Goal: Transaction & Acquisition: Purchase product/service

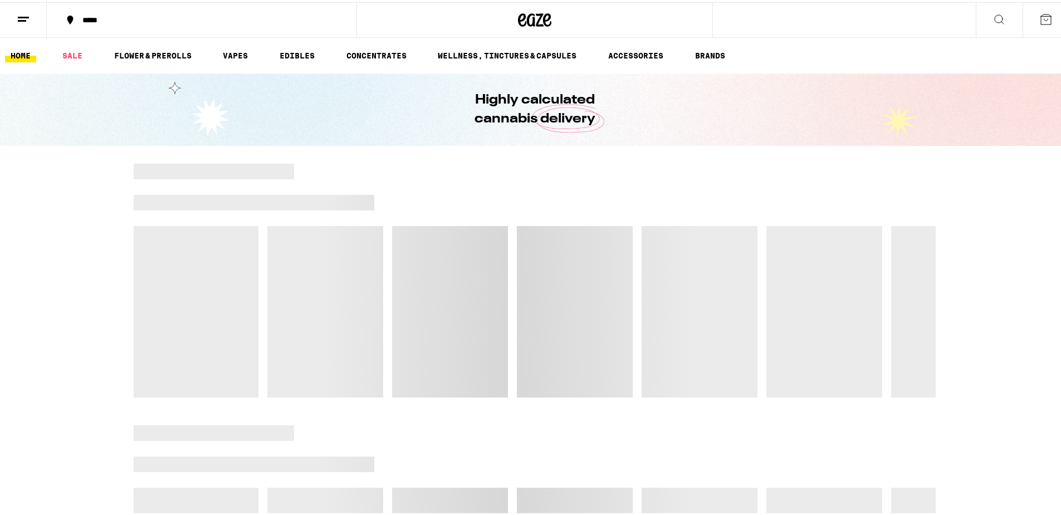
click at [1004, 237] on div at bounding box center [534, 279] width 1069 height 234
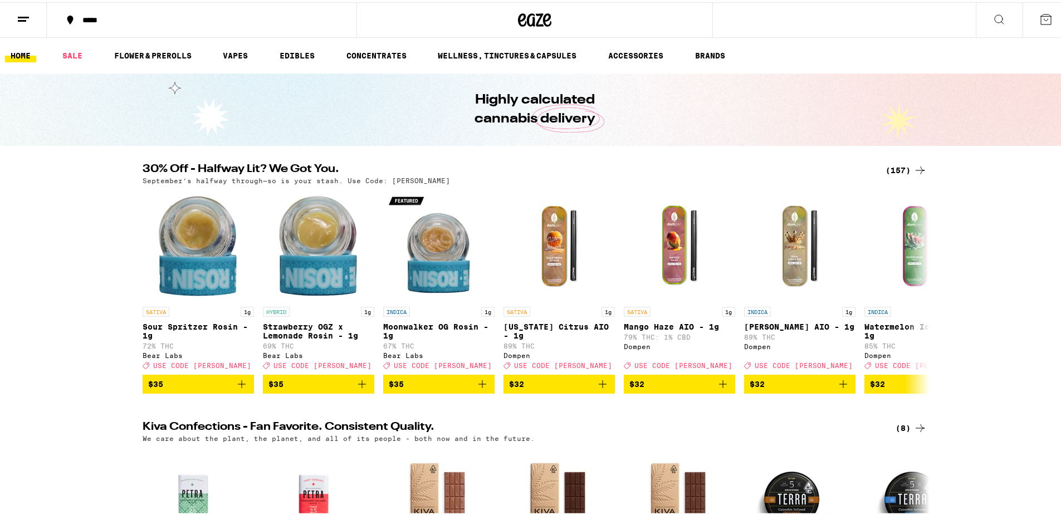
click at [891, 165] on div "(157)" at bounding box center [905, 168] width 41 height 13
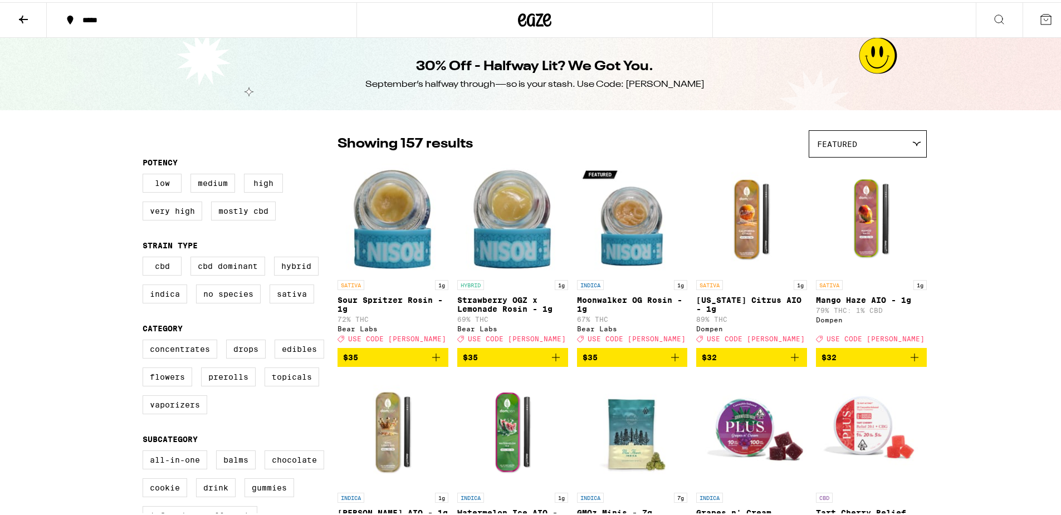
drag, startPoint x: 43, startPoint y: 234, endPoint x: 40, endPoint y: 239, distance: 6.0
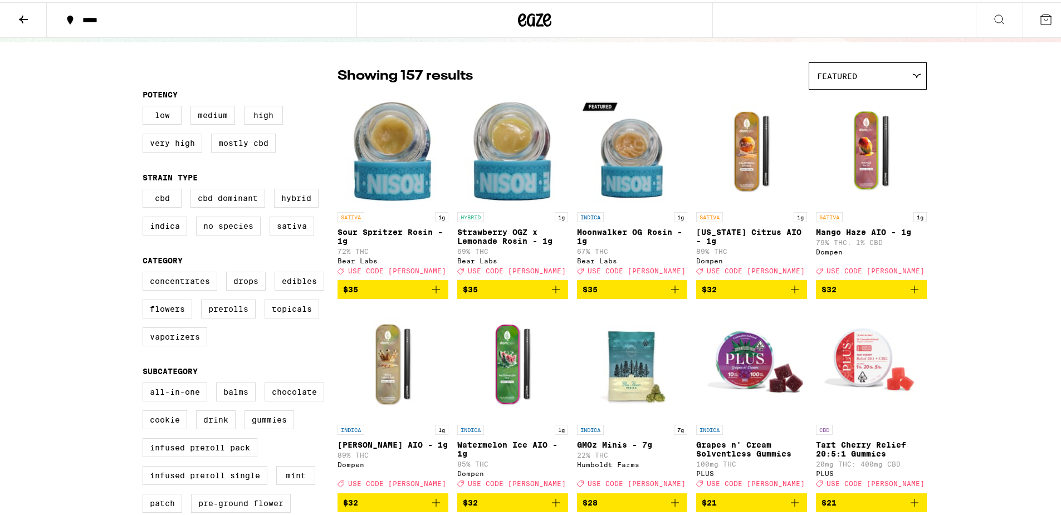
scroll to position [84, 0]
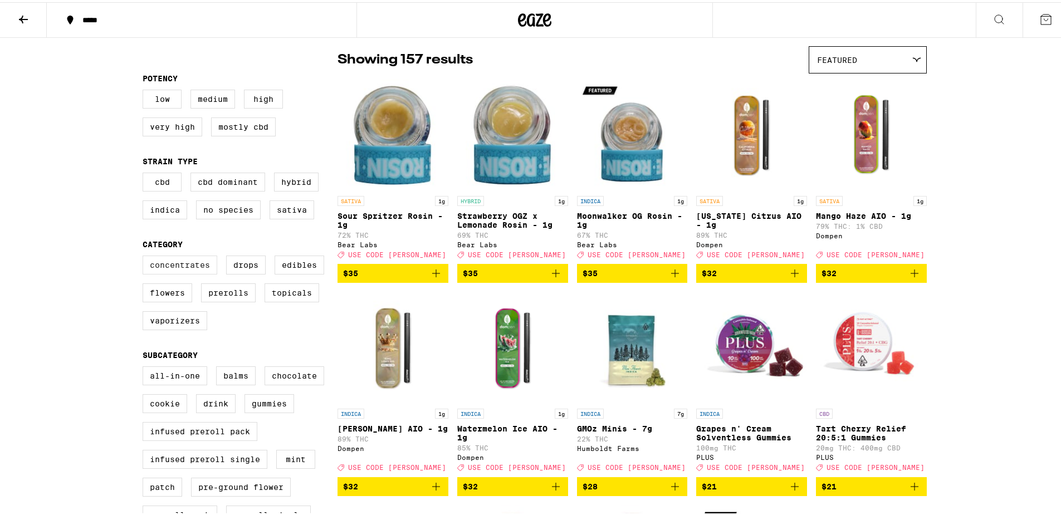
click at [156, 266] on label "Concentrates" at bounding box center [180, 262] width 75 height 19
click at [145, 256] on input "Concentrates" at bounding box center [145, 255] width 1 height 1
checkbox input "true"
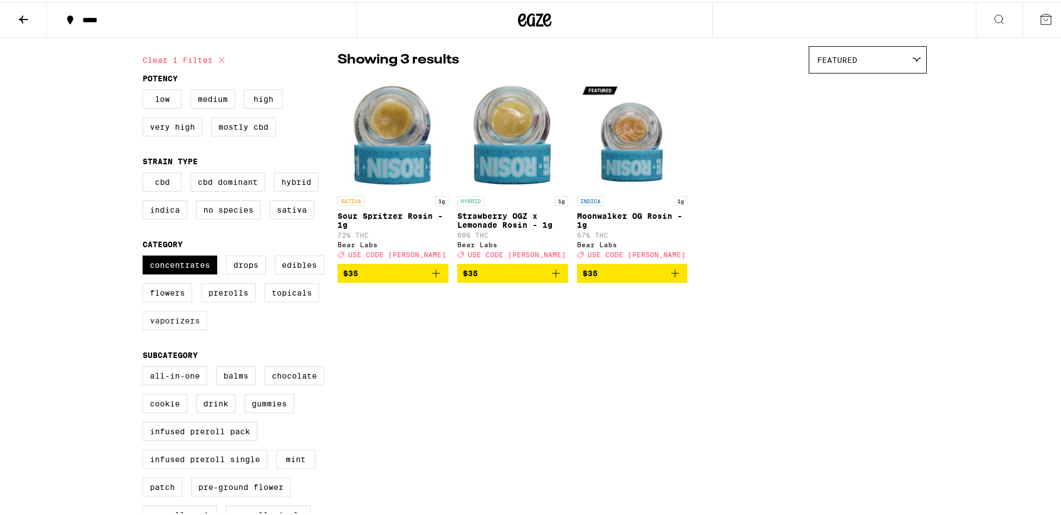
click at [183, 311] on label "Vaporizers" at bounding box center [175, 318] width 65 height 19
click at [145, 256] on input "Vaporizers" at bounding box center [145, 255] width 1 height 1
checkbox input "true"
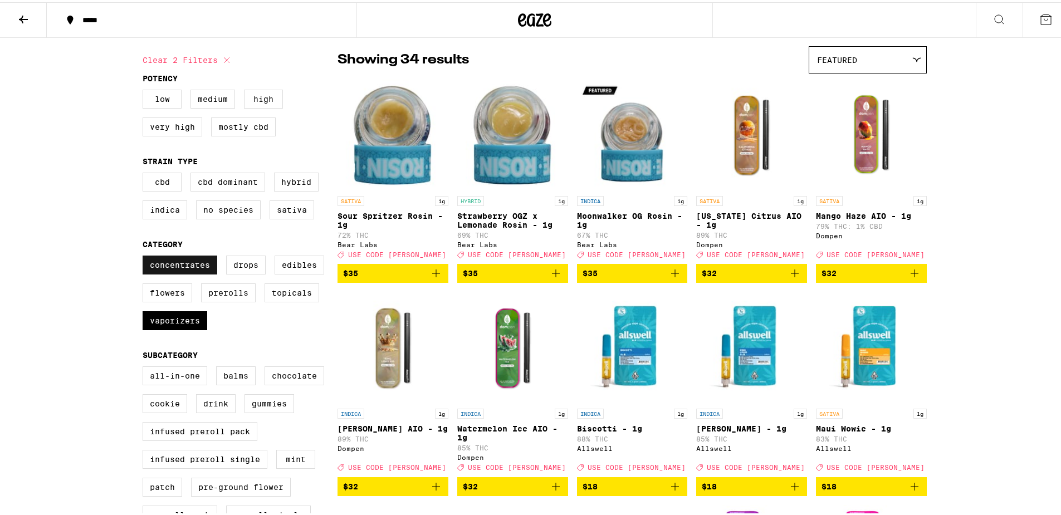
click at [173, 266] on label "Concentrates" at bounding box center [180, 262] width 75 height 19
click at [145, 256] on input "Concentrates" at bounding box center [145, 255] width 1 height 1
checkbox input "false"
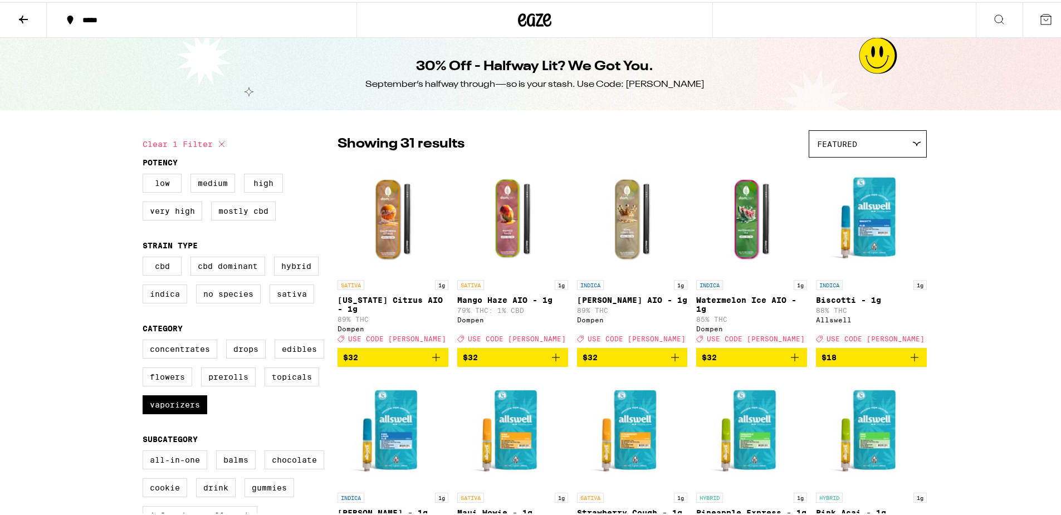
click at [390, 353] on span "$32" at bounding box center [393, 355] width 100 height 13
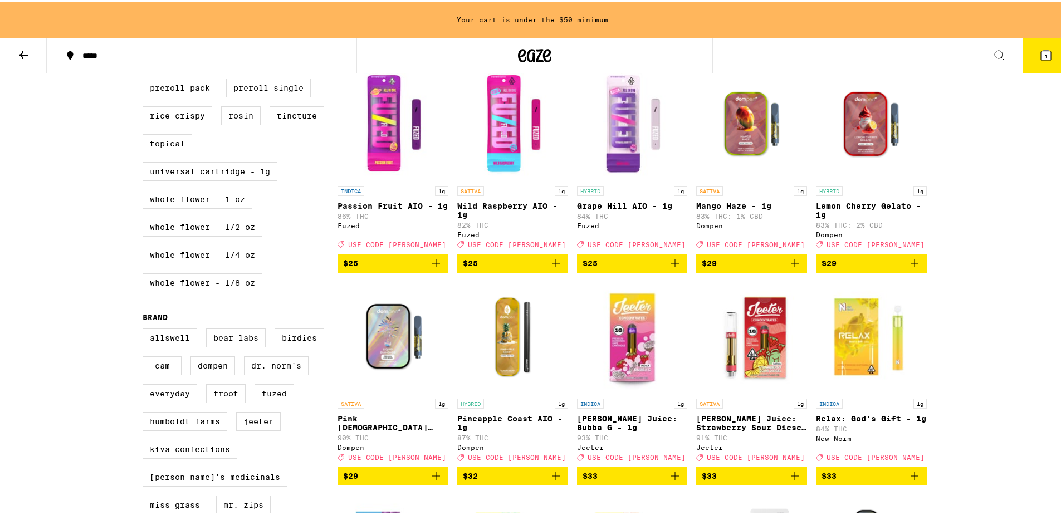
scroll to position [551, 0]
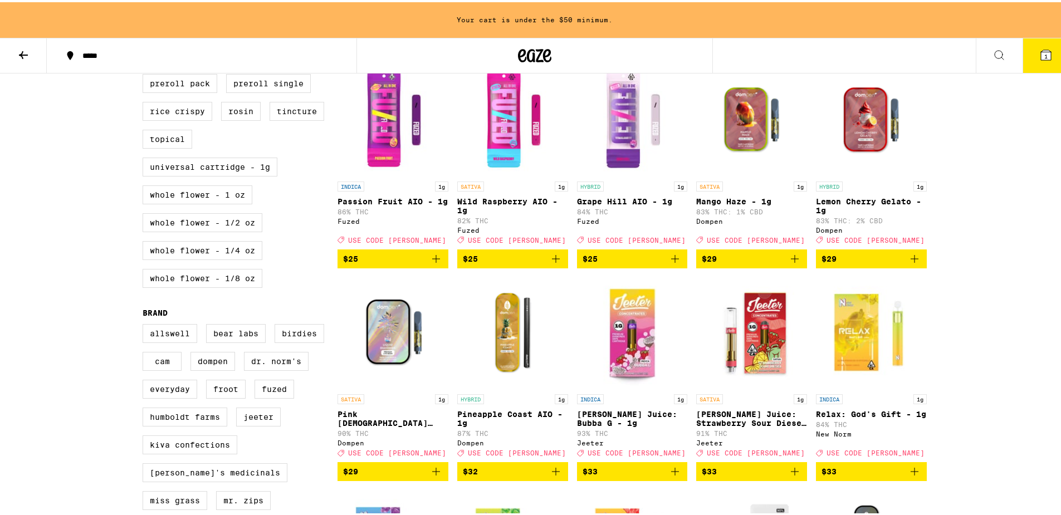
click at [755, 468] on span "$33" at bounding box center [752, 469] width 100 height 13
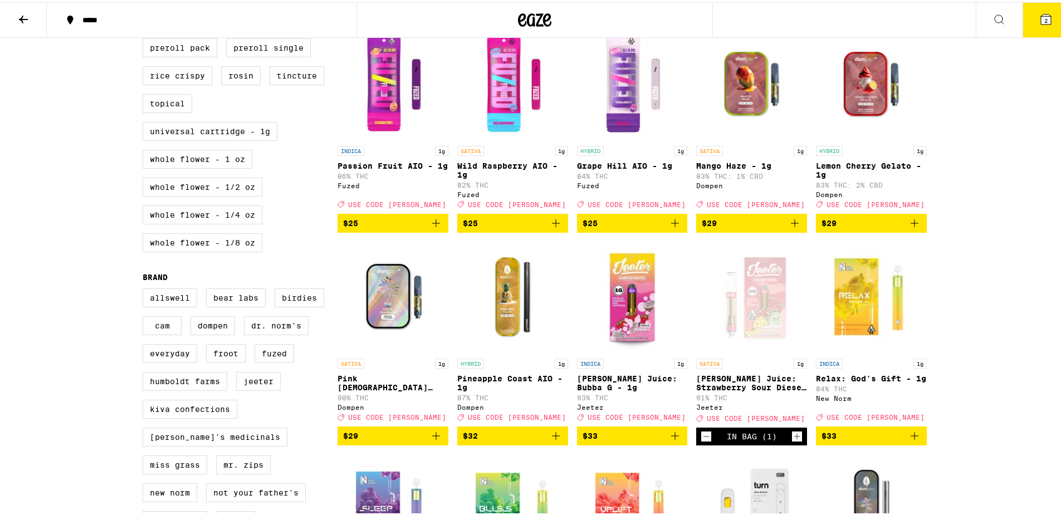
scroll to position [516, 0]
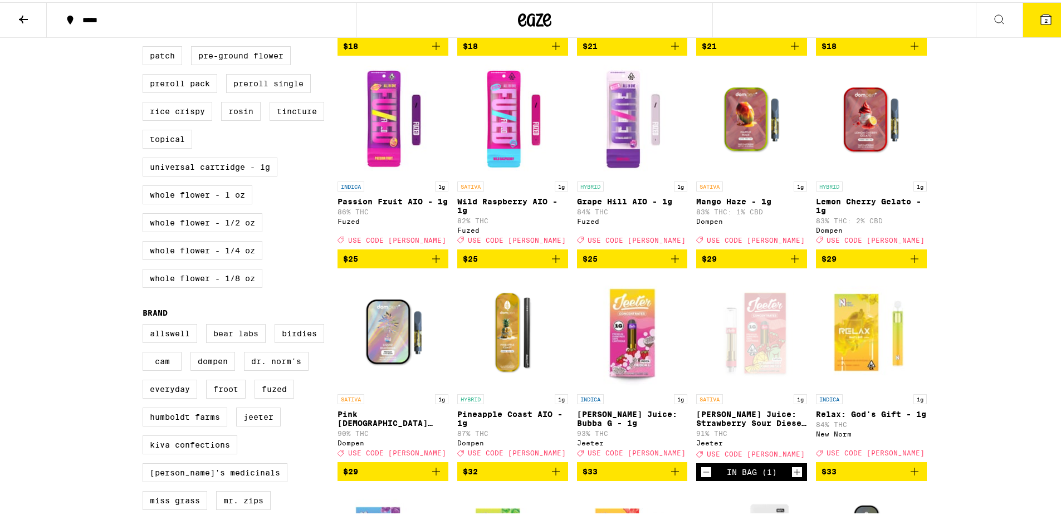
click at [1044, 14] on icon at bounding box center [1045, 17] width 13 height 13
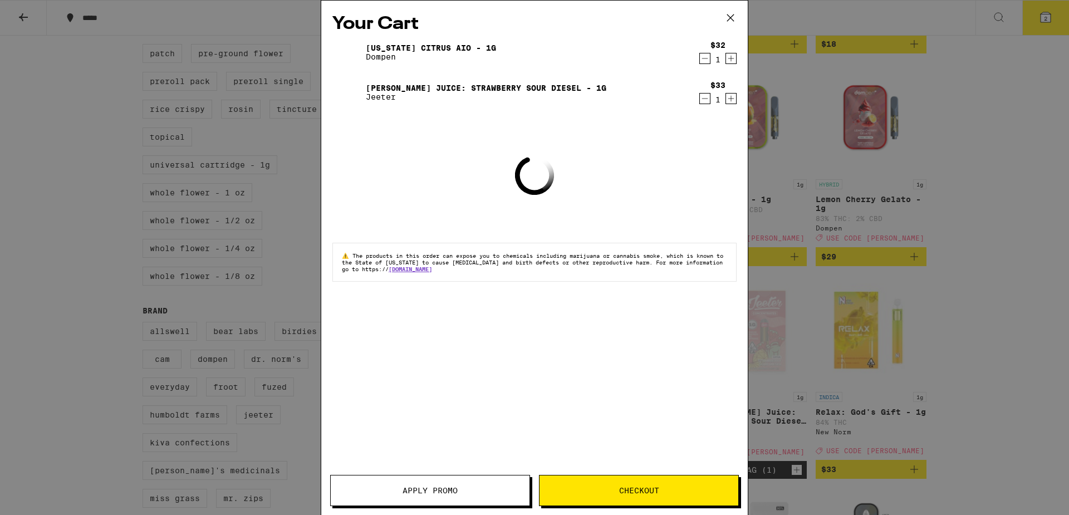
click at [461, 493] on span "Apply Promo" at bounding box center [430, 491] width 199 height 8
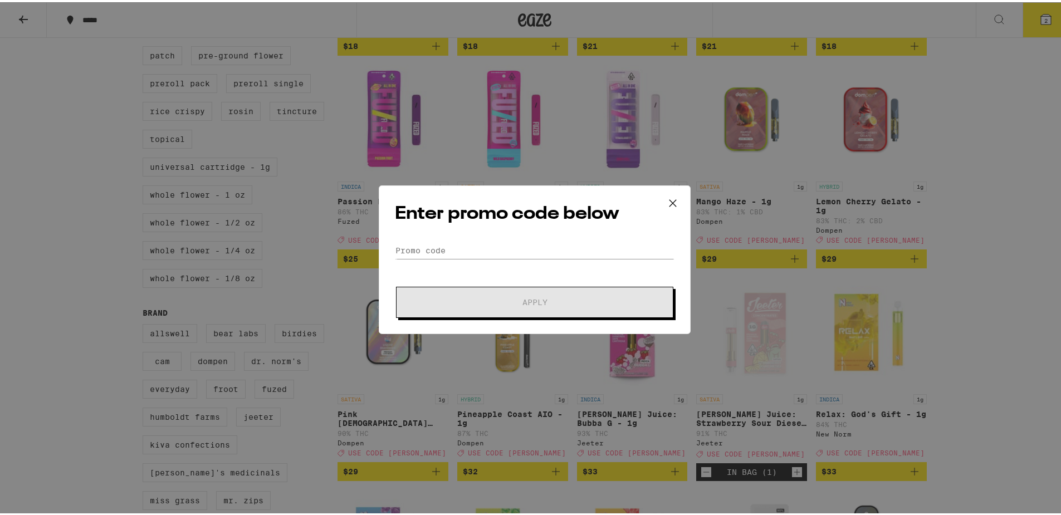
drag, startPoint x: 467, startPoint y: 258, endPoint x: 466, endPoint y: 253, distance: 5.7
click at [466, 253] on form "Promo Code Apply" at bounding box center [535, 278] width 280 height 76
click at [466, 248] on input "Promo Code" at bounding box center [535, 248] width 280 height 17
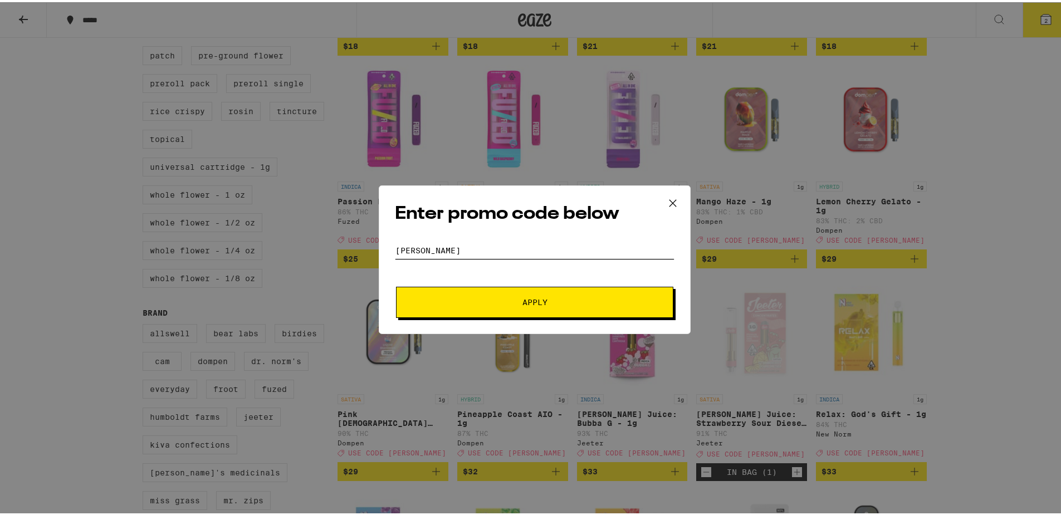
type input "litty"
click at [396, 285] on button "Apply" at bounding box center [534, 300] width 277 height 31
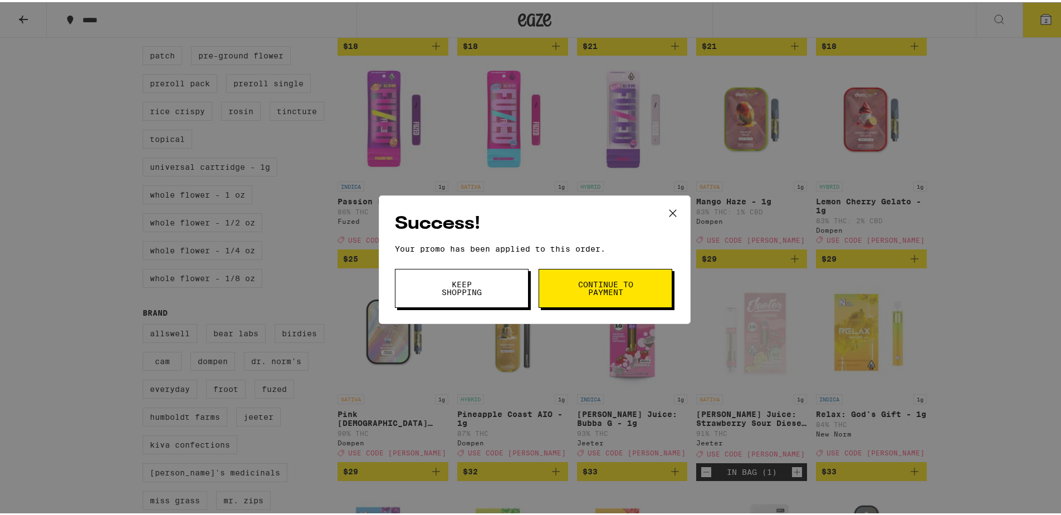
click at [577, 285] on span "Continue to payment" at bounding box center [605, 286] width 57 height 16
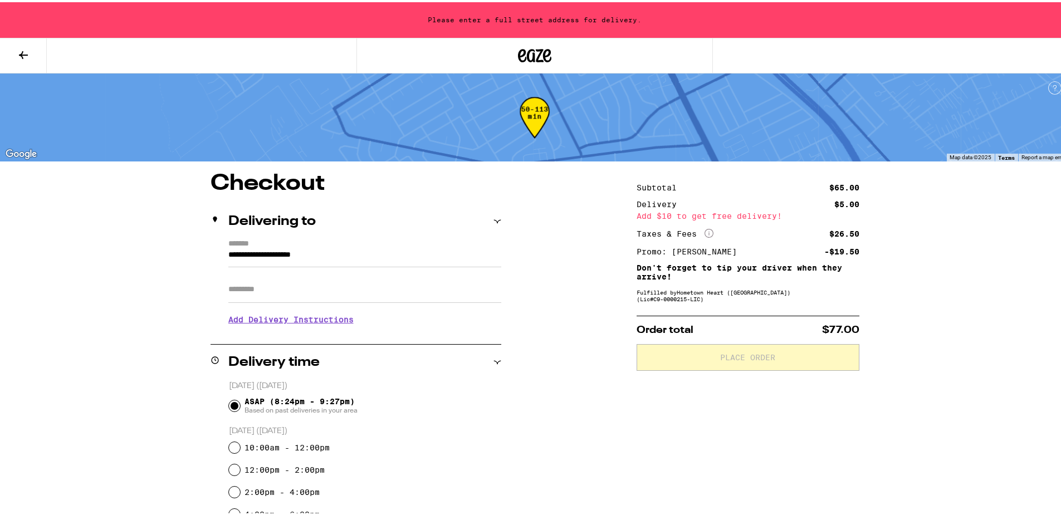
click at [23, 52] on icon at bounding box center [23, 52] width 13 height 13
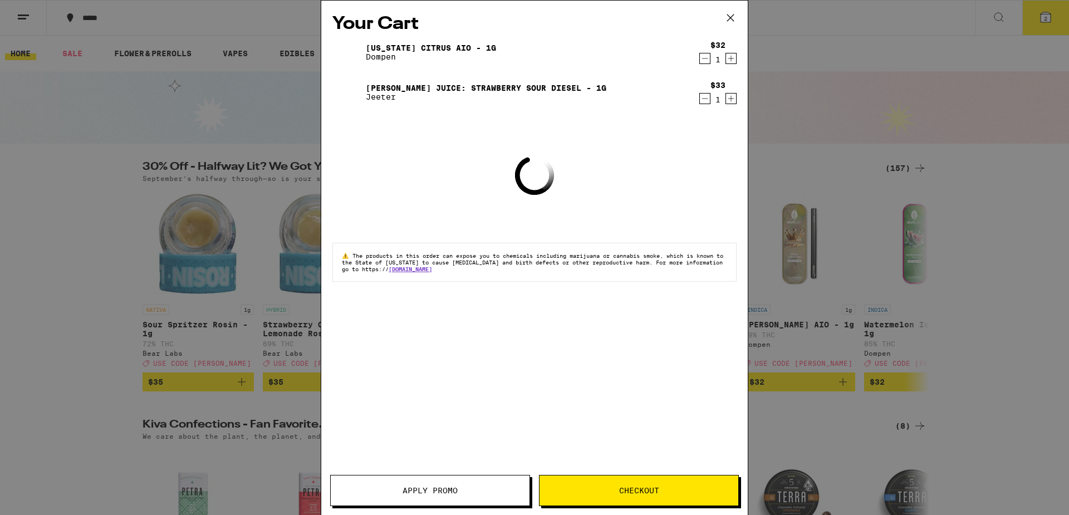
click at [921, 262] on div "Your Cart California Citrus AIO - 1g Dompen $32 1 Jeeter Juice: Strawberry Sour…" at bounding box center [534, 257] width 1069 height 515
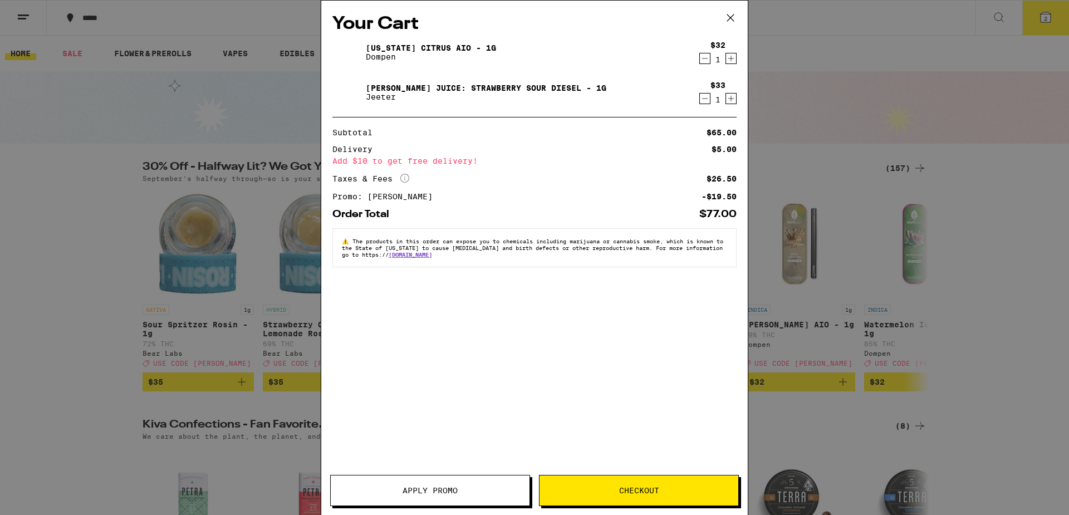
click at [723, 24] on icon at bounding box center [730, 17] width 17 height 17
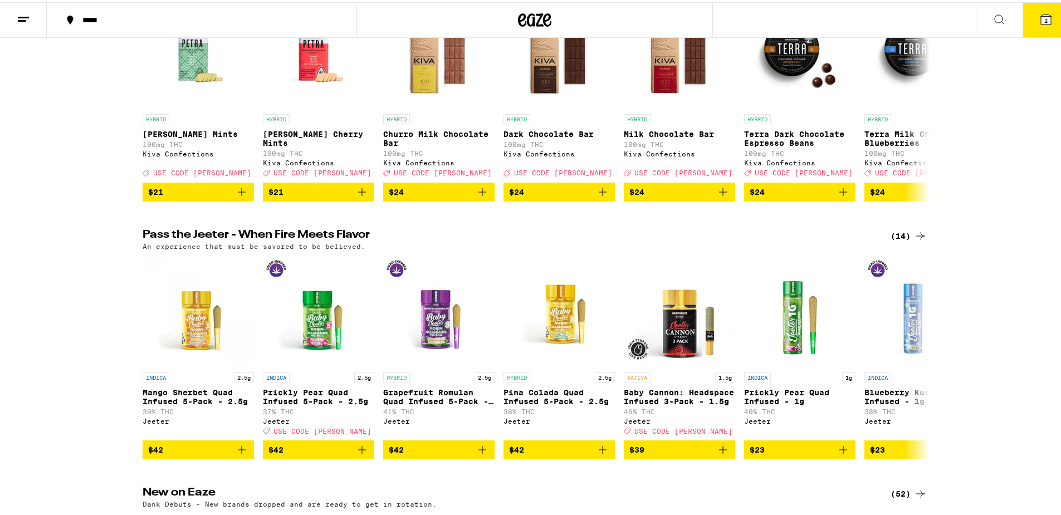
scroll to position [901, 0]
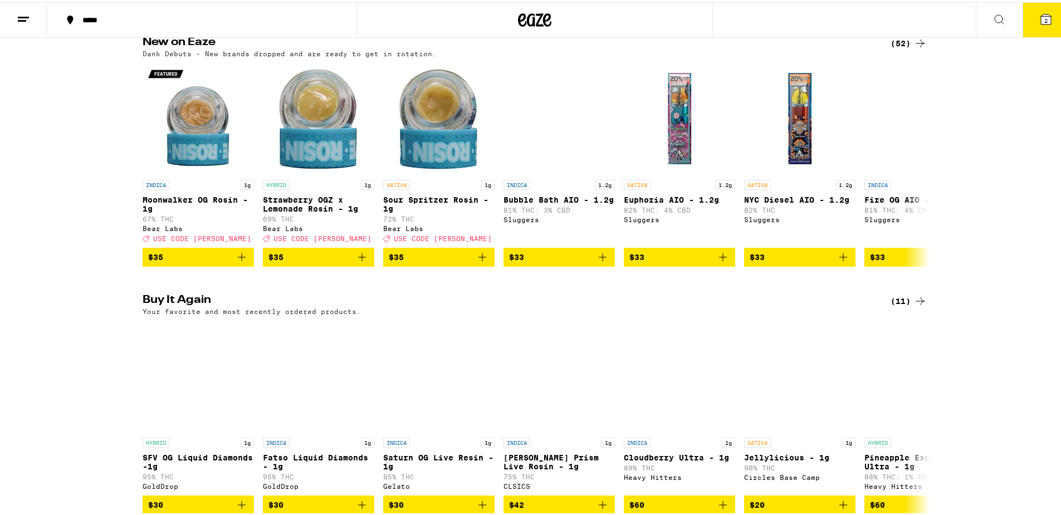
drag, startPoint x: 1060, startPoint y: 128, endPoint x: 1058, endPoint y: 139, distance: 11.9
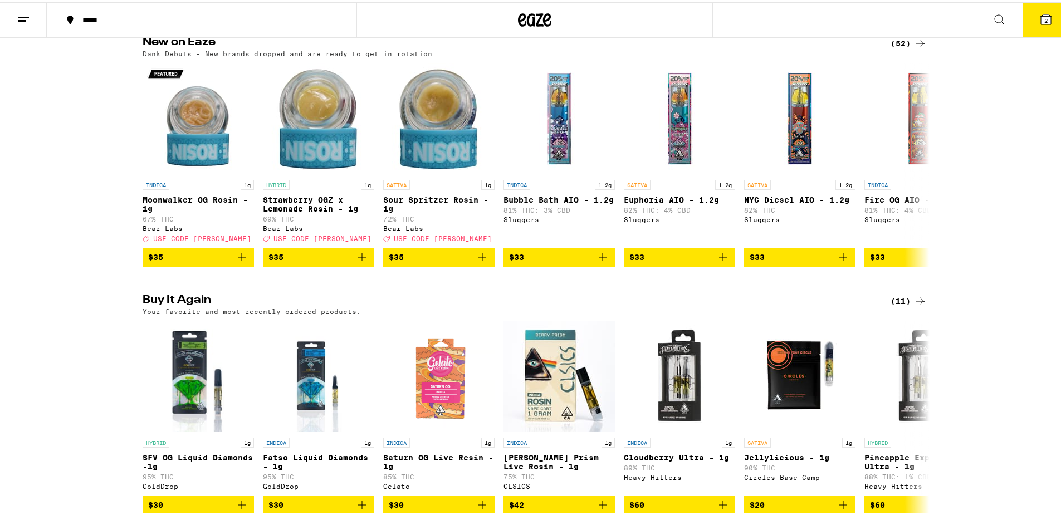
click at [1058, 139] on div "New on Eaze (52) Dank Debuts - New brands dropped and are ready to get in rotat…" at bounding box center [534, 150] width 1069 height 230
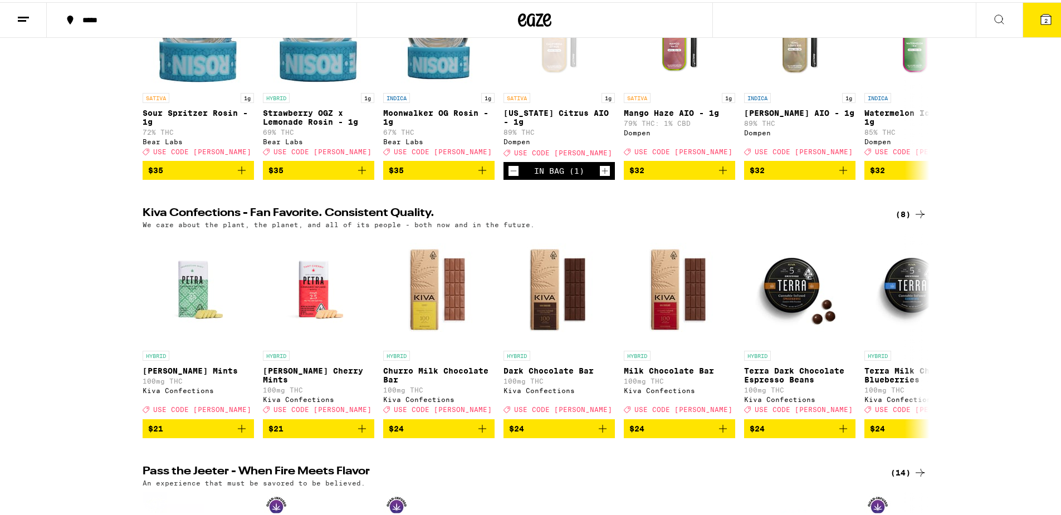
scroll to position [0, 0]
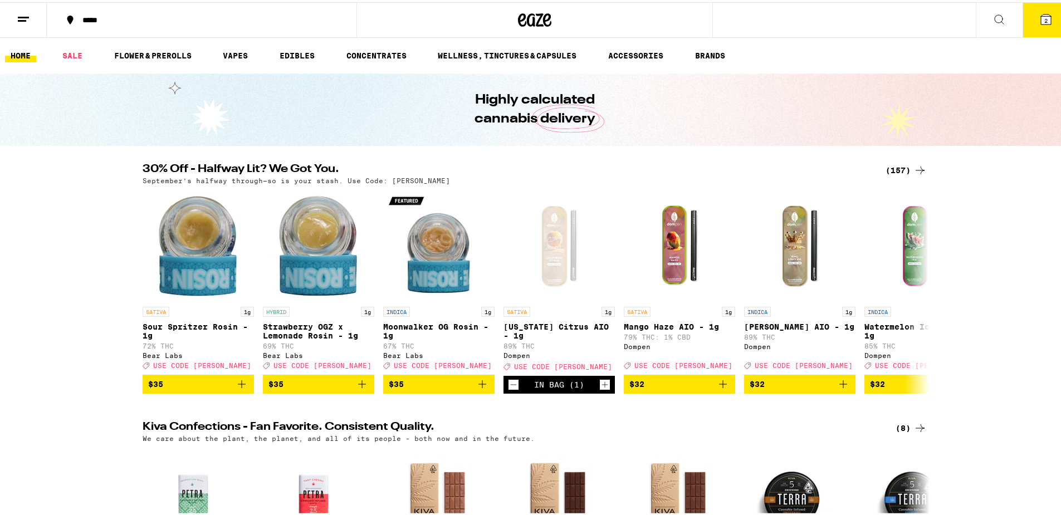
drag, startPoint x: 879, startPoint y: 167, endPoint x: 887, endPoint y: 160, distance: 9.9
click at [881, 163] on div "(157)" at bounding box center [899, 168] width 55 height 13
click at [894, 164] on div "(157)" at bounding box center [905, 168] width 41 height 13
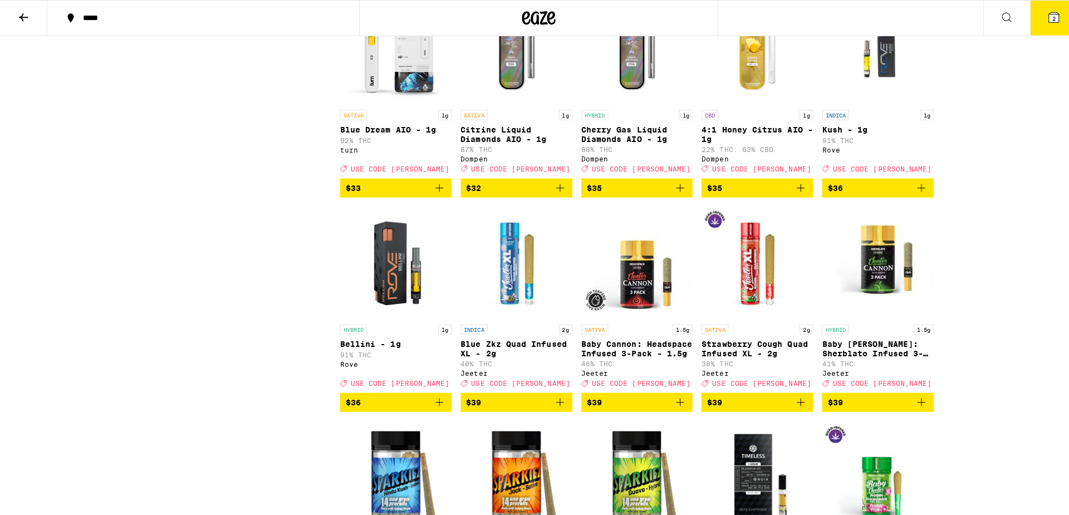
scroll to position [4632, 0]
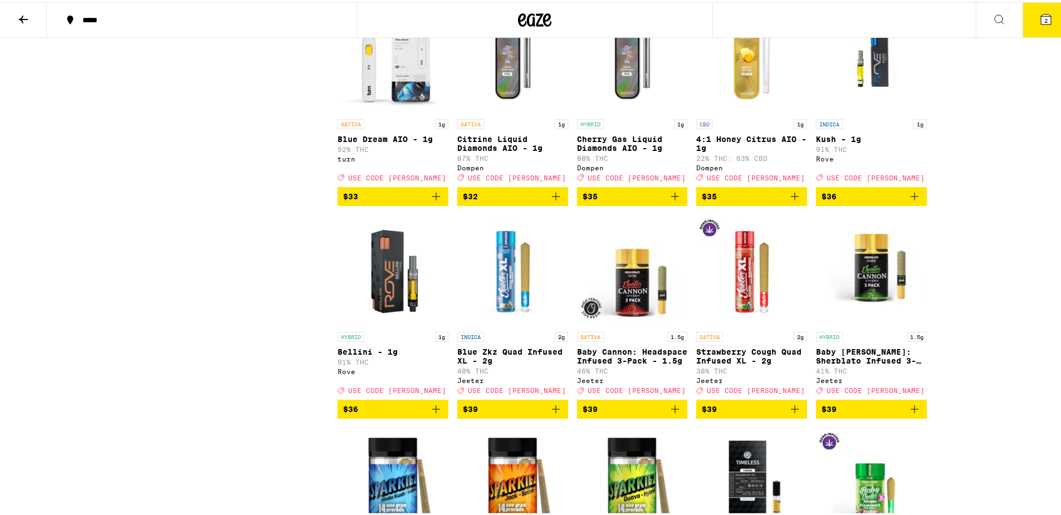
drag, startPoint x: 396, startPoint y: 205, endPoint x: 391, endPoint y: 212, distance: 8.8
click at [400, 413] on span "$36" at bounding box center [393, 406] width 100 height 13
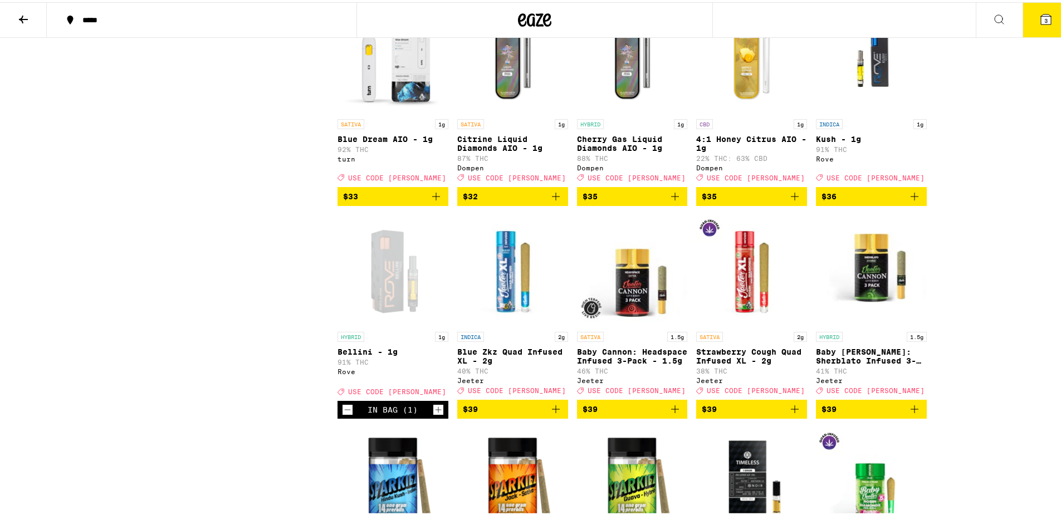
click at [1022, 24] on button "3" at bounding box center [1045, 18] width 47 height 35
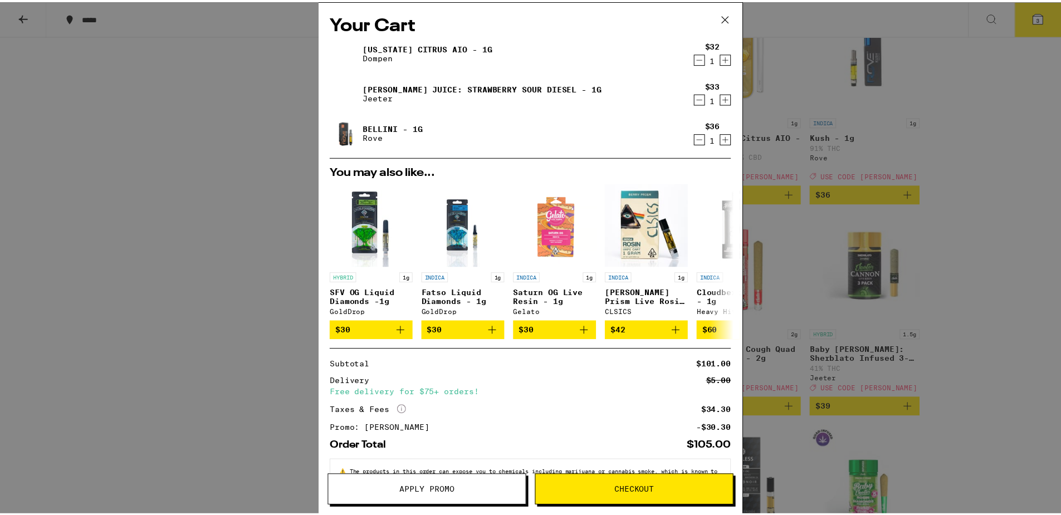
scroll to position [38, 0]
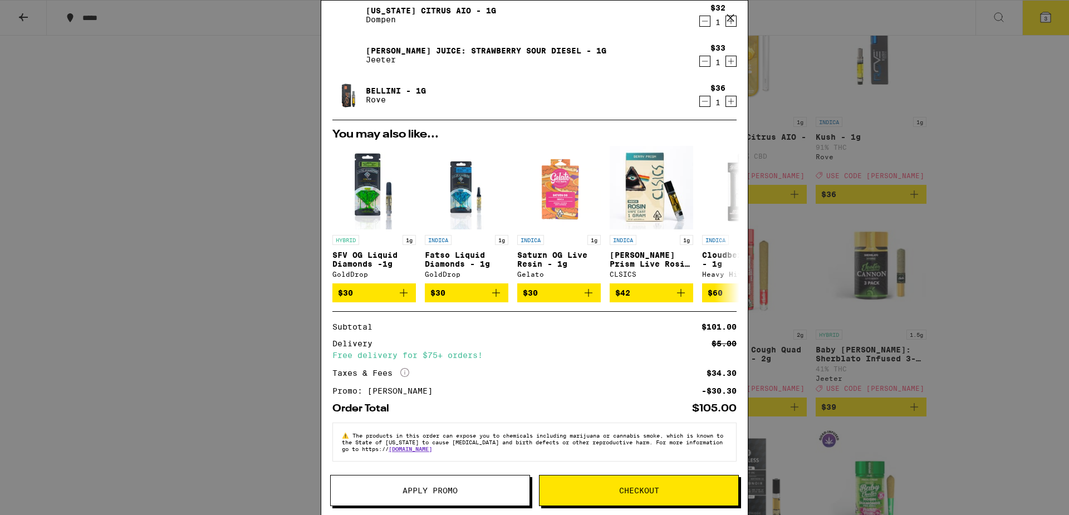
click at [1025, 360] on div "Your Cart California Citrus AIO - 1g Dompen $32 1 Jeeter Juice: Strawberry Sour…" at bounding box center [534, 257] width 1069 height 515
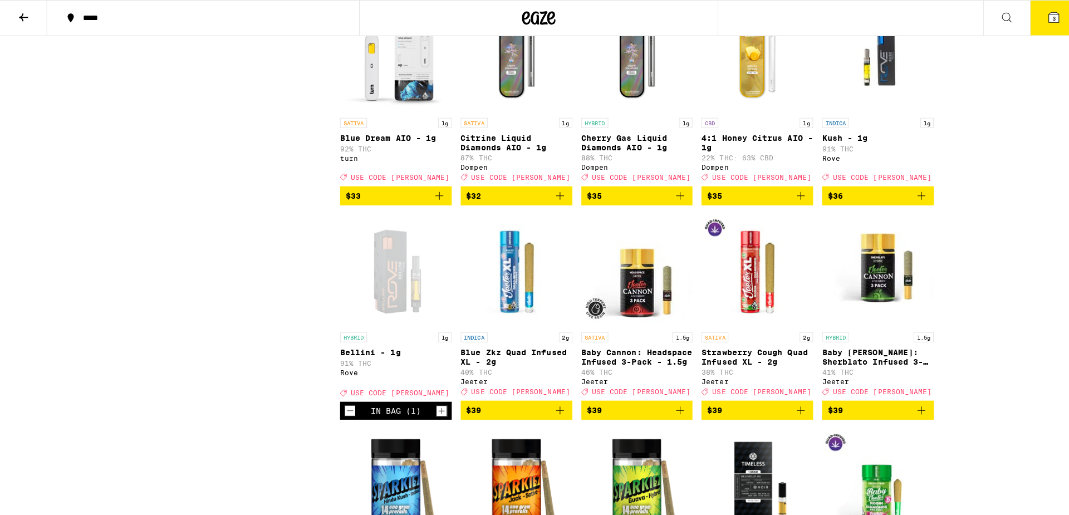
scroll to position [4483, 0]
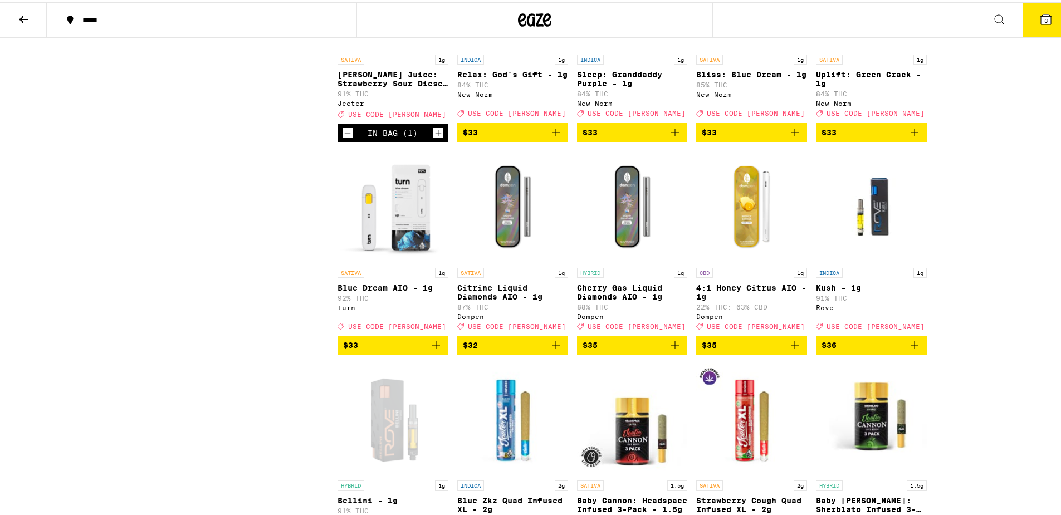
click at [1045, 18] on button "3" at bounding box center [1045, 18] width 47 height 35
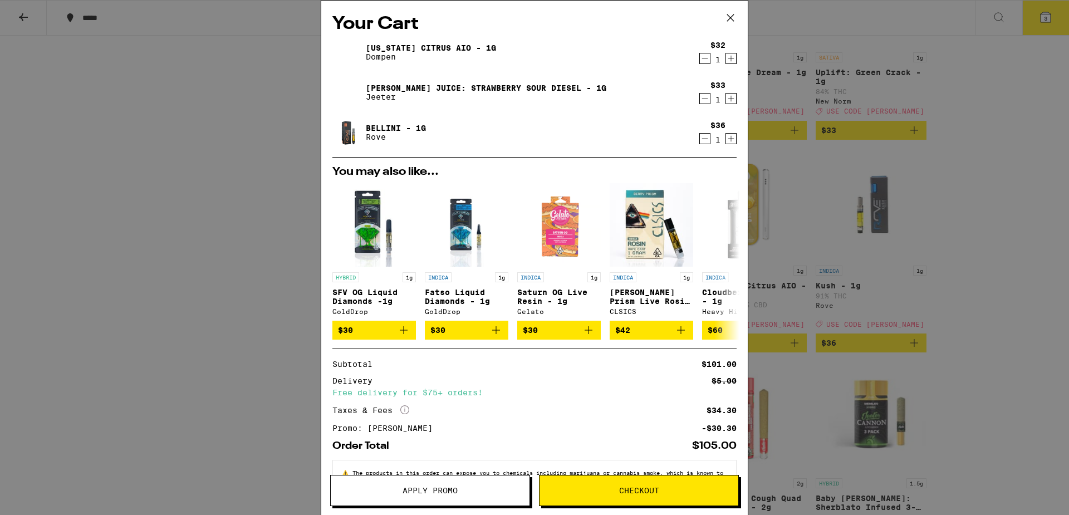
click at [711, 139] on div "1" at bounding box center [718, 139] width 15 height 9
click at [700, 134] on icon "Decrement" at bounding box center [705, 138] width 10 height 13
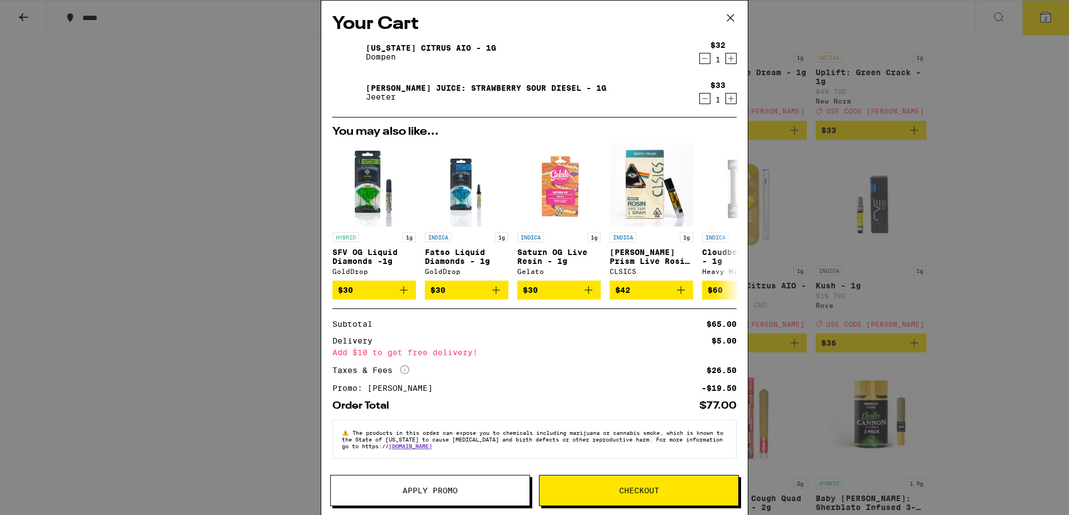
click at [729, 63] on icon "Increment" at bounding box center [731, 58] width 10 height 13
click at [583, 488] on span "Checkout" at bounding box center [639, 491] width 199 height 8
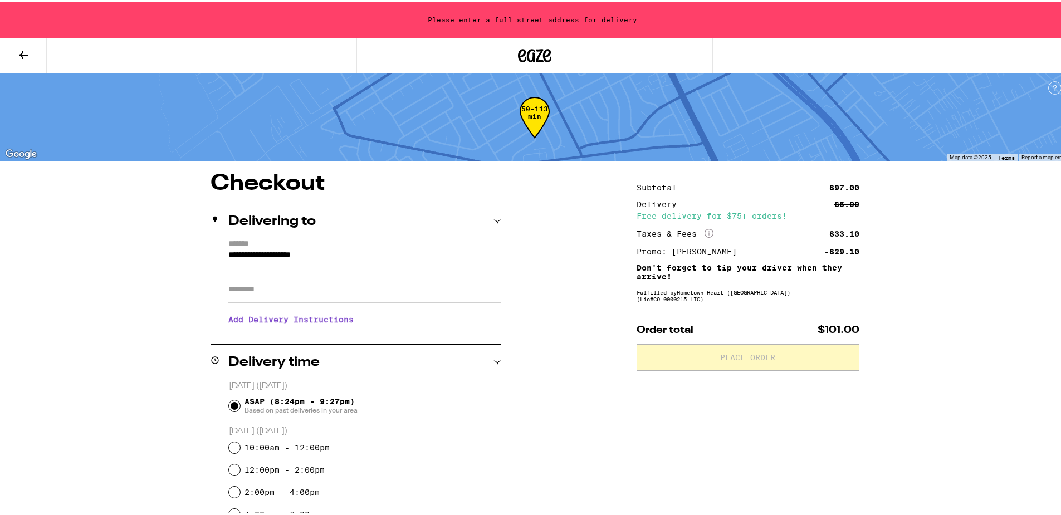
drag, startPoint x: 515, startPoint y: 304, endPoint x: 520, endPoint y: 311, distance: 9.1
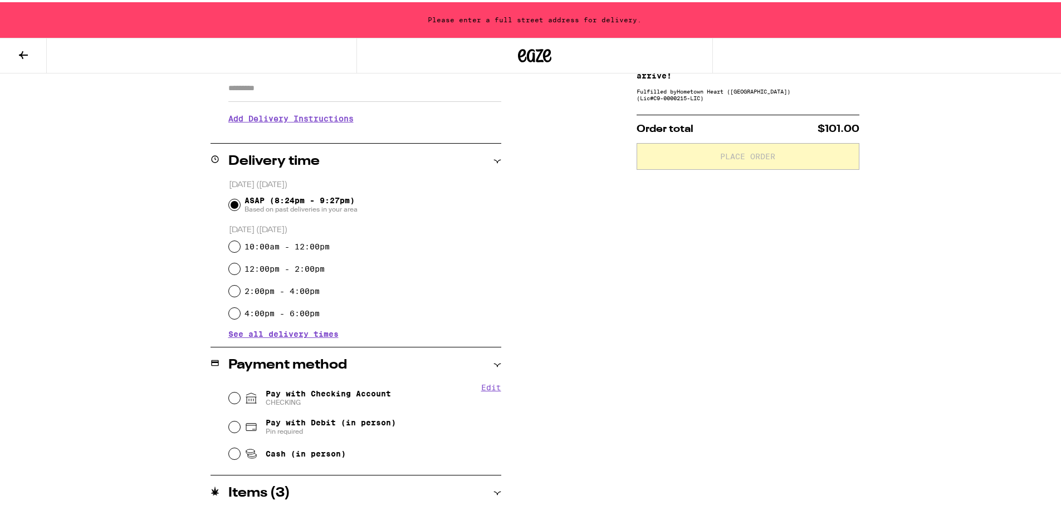
scroll to position [248, 0]
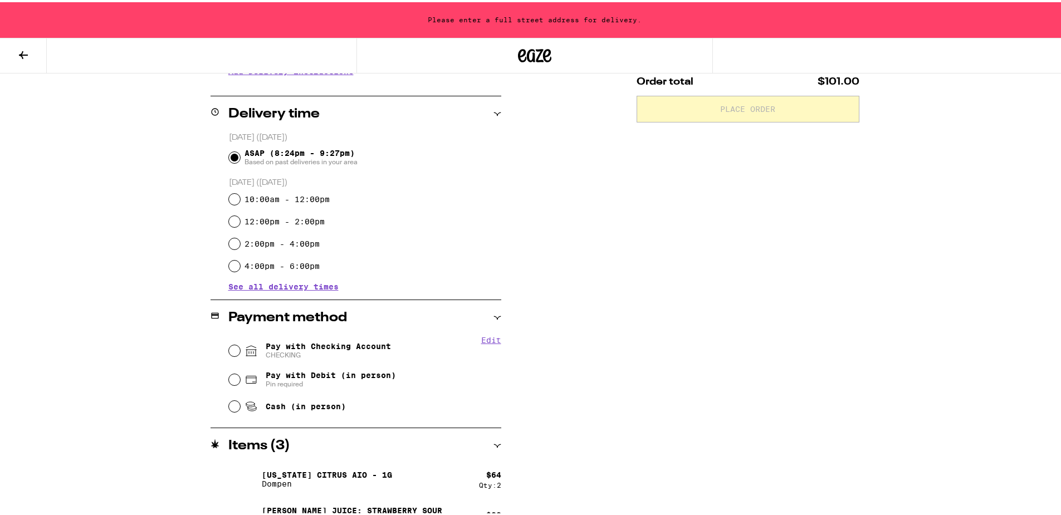
click at [303, 348] on span "Pay with Checking Account CHECKING" at bounding box center [328, 349] width 125 height 18
click at [240, 348] on input "Pay with Checking Account CHECKING" at bounding box center [234, 348] width 11 height 11
radio input "true"
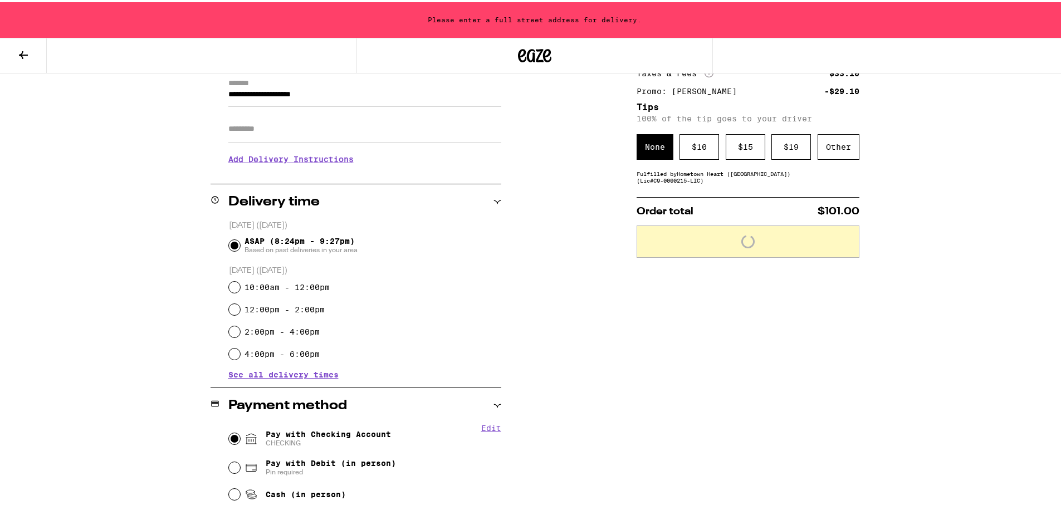
scroll to position [12, 0]
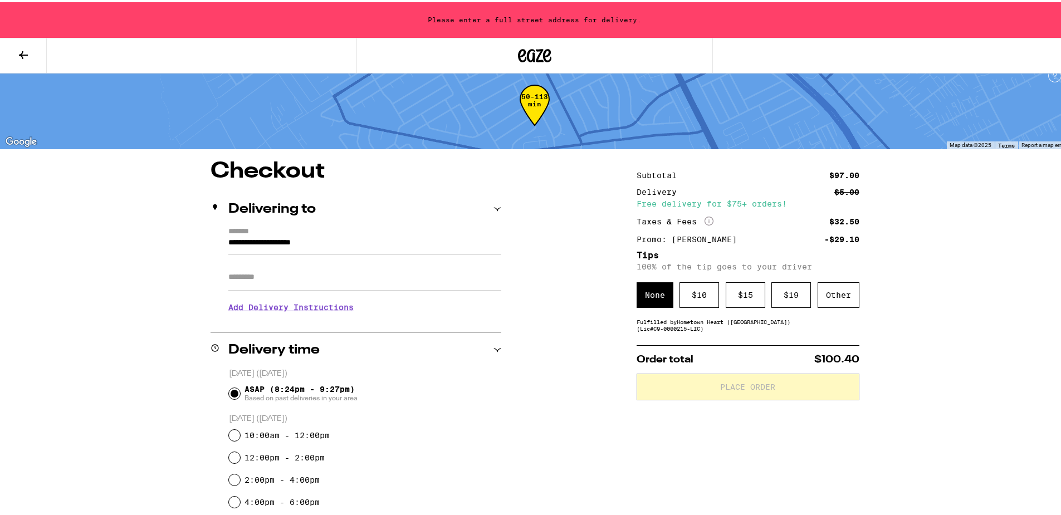
drag, startPoint x: 366, startPoint y: 243, endPoint x: -172, endPoint y: 295, distance: 540.5
click at [0, 295] on html "**********" at bounding box center [534, 400] width 1069 height 824
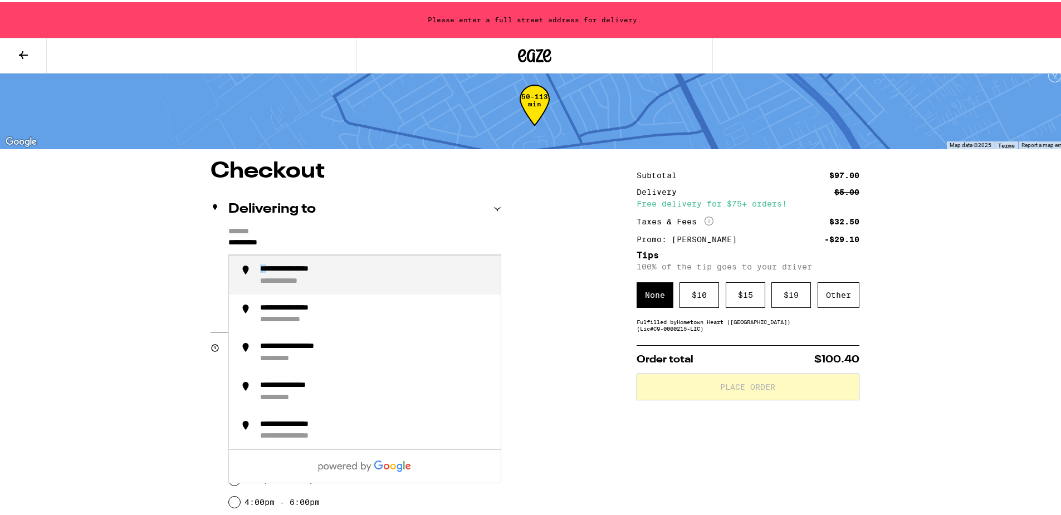
drag, startPoint x: 245, startPoint y: 268, endPoint x: 267, endPoint y: 267, distance: 22.3
click at [267, 267] on li "**********" at bounding box center [365, 272] width 272 height 39
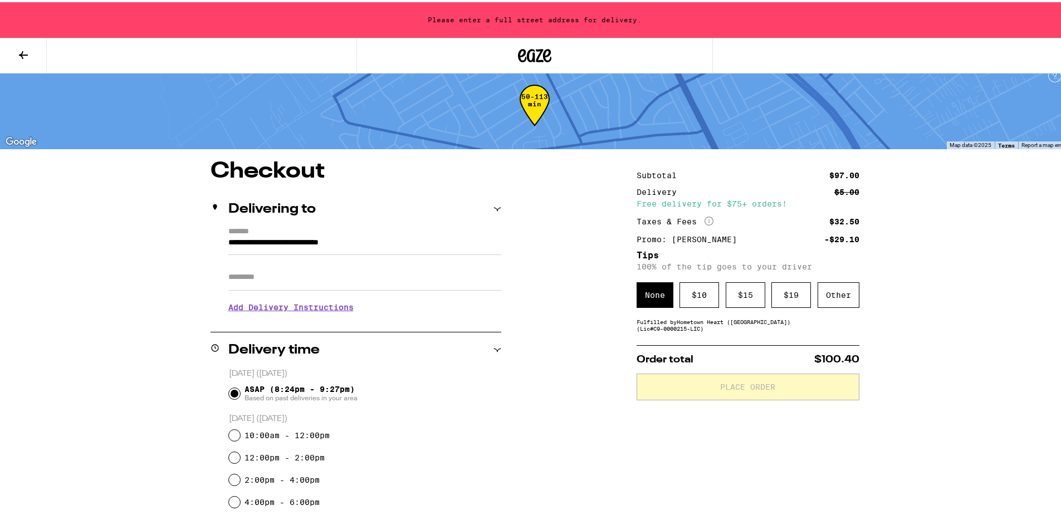
type input "**********"
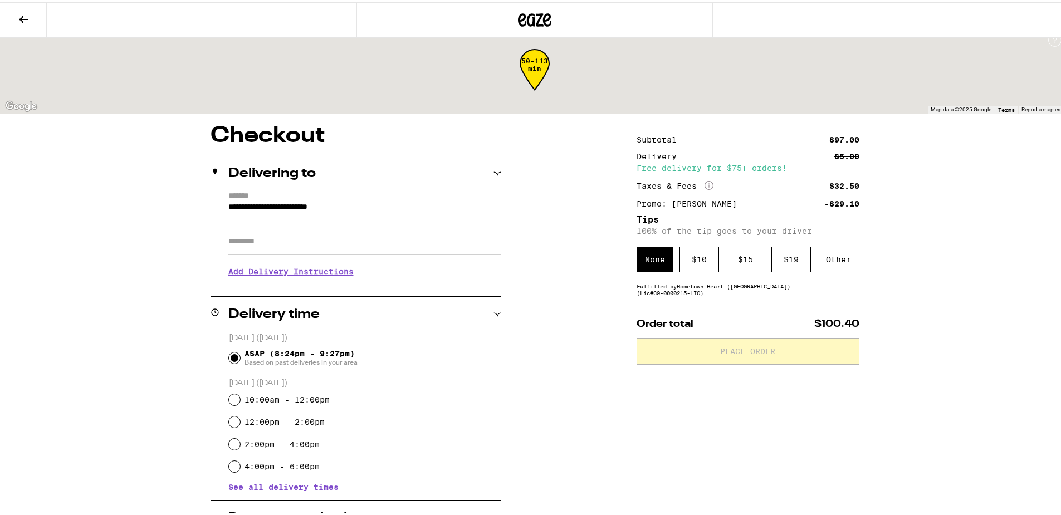
scroll to position [0, 0]
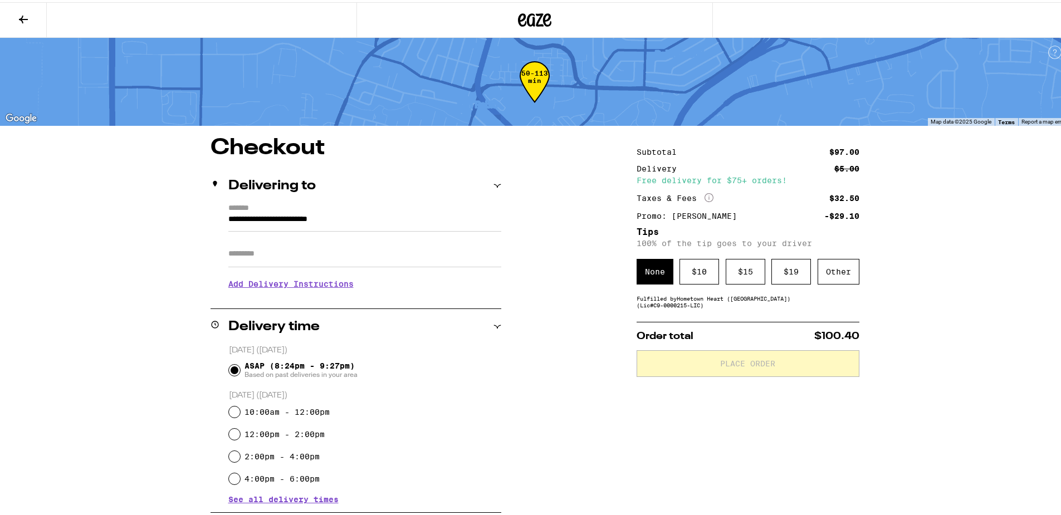
click at [946, 306] on div "**********" at bounding box center [534, 394] width 1069 height 789
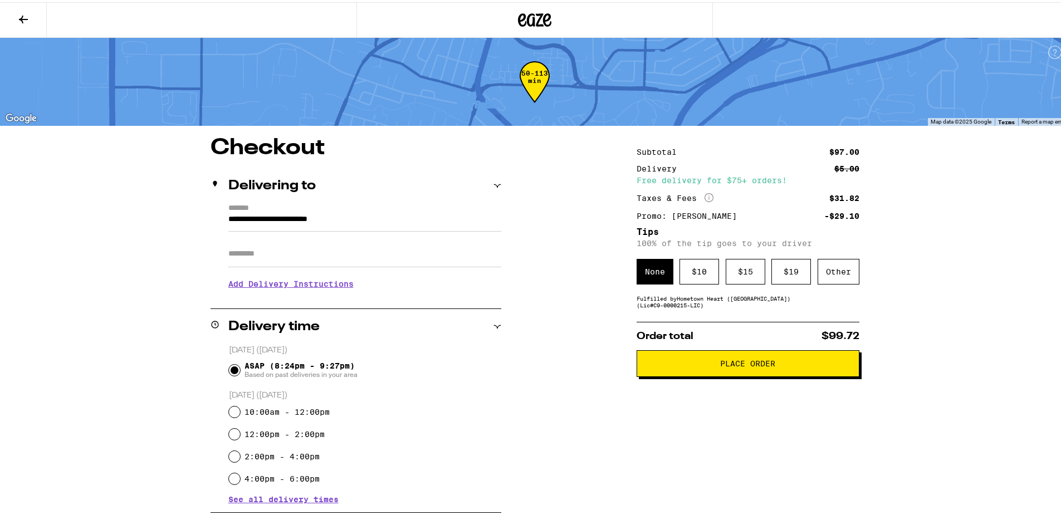
drag, startPoint x: 824, startPoint y: 363, endPoint x: 945, endPoint y: 341, distance: 123.3
click at [959, 341] on div "**********" at bounding box center [534, 394] width 1069 height 789
click at [784, 361] on span "Place Order" at bounding box center [748, 362] width 204 height 8
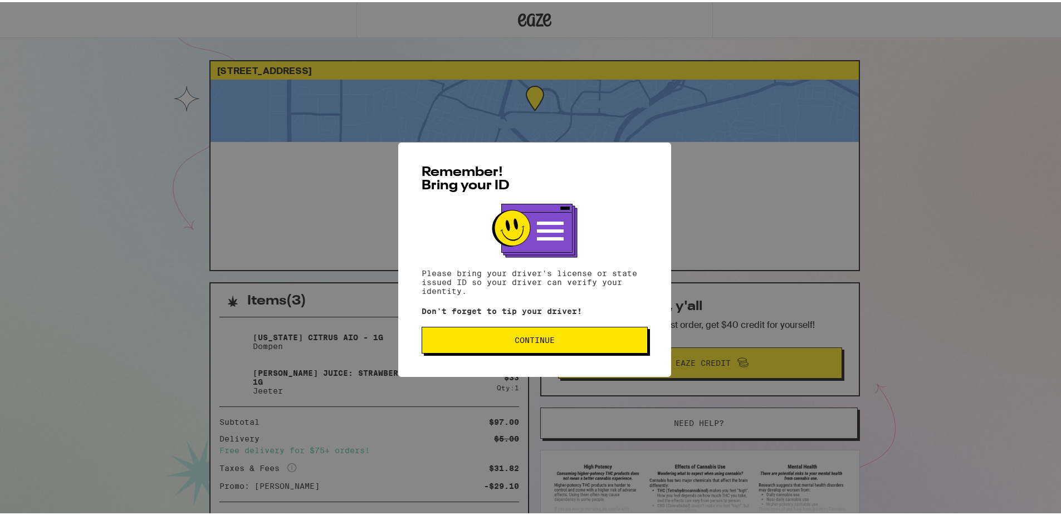
click at [501, 343] on button "Continue" at bounding box center [535, 338] width 226 height 27
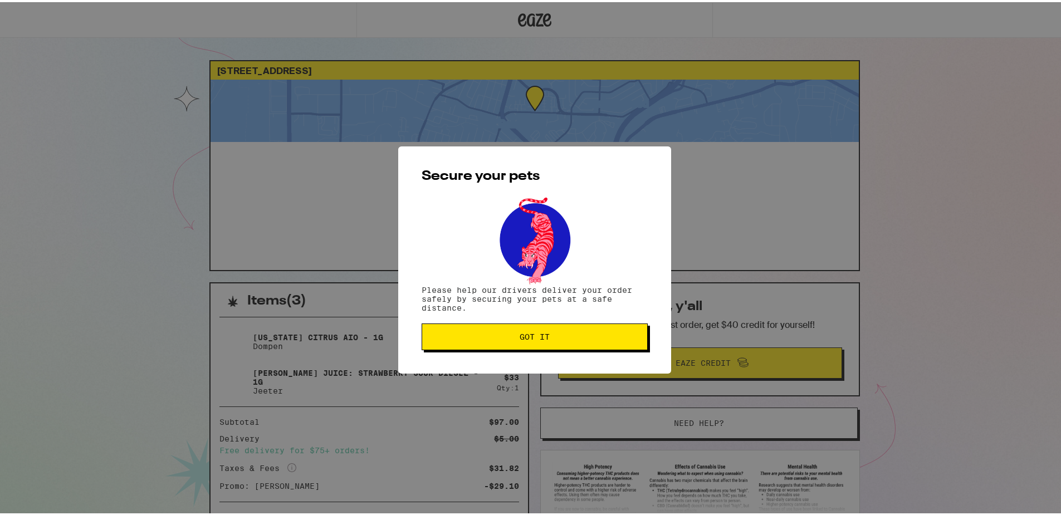
click at [501, 344] on button "Got it" at bounding box center [535, 334] width 226 height 27
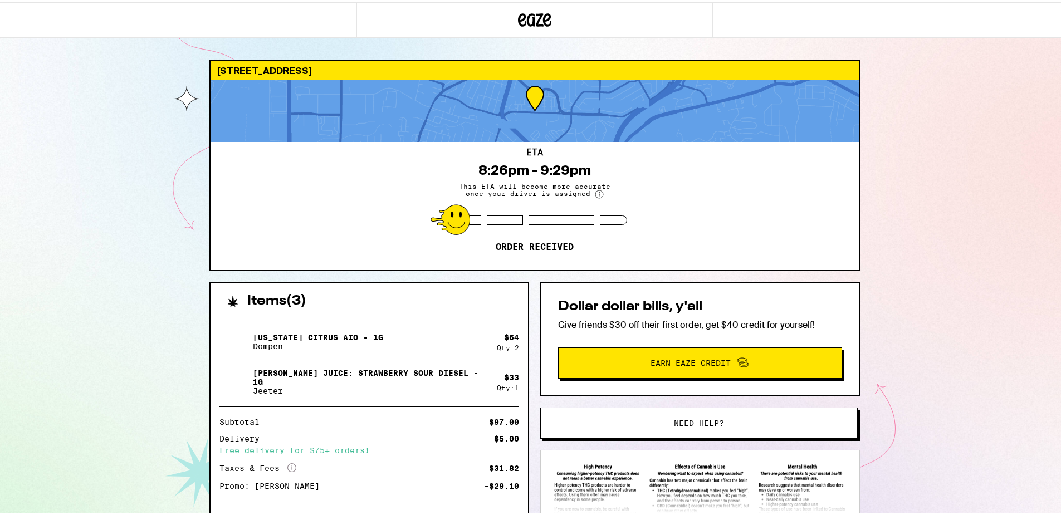
drag, startPoint x: 522, startPoint y: 311, endPoint x: 526, endPoint y: 328, distance: 17.6
click at [571, 346] on button "Earn Eaze Credit" at bounding box center [700, 360] width 284 height 31
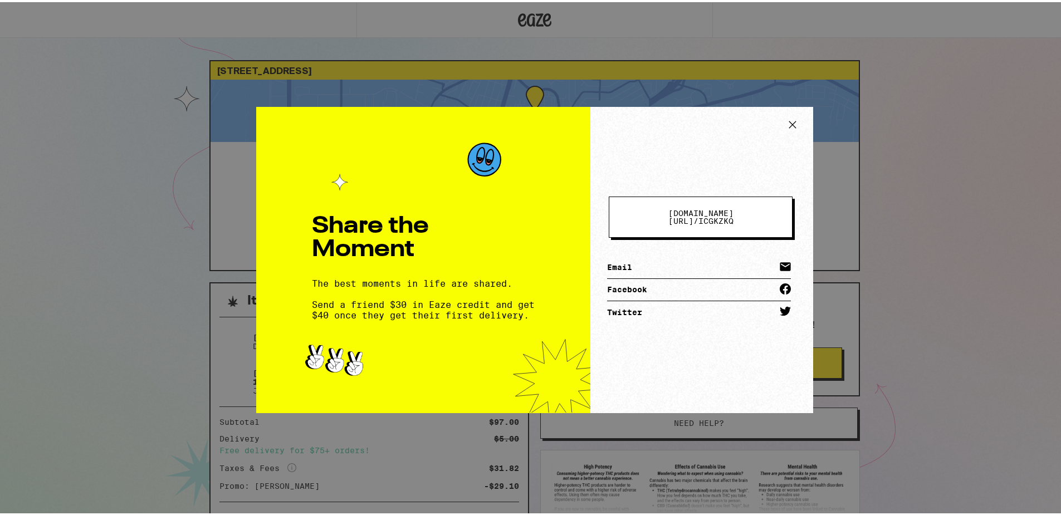
click at [792, 128] on icon at bounding box center [792, 122] width 17 height 17
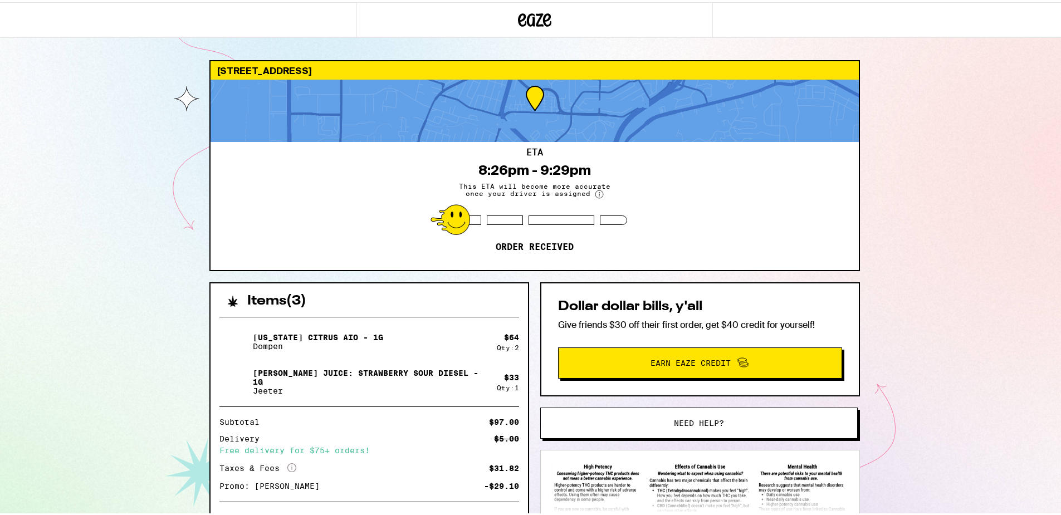
drag, startPoint x: 381, startPoint y: 227, endPoint x: 367, endPoint y: 204, distance: 27.2
click at [370, 207] on div "ETA 8:26pm - 9:29pm This ETA will become more accurate once your driver is assi…" at bounding box center [535, 204] width 648 height 128
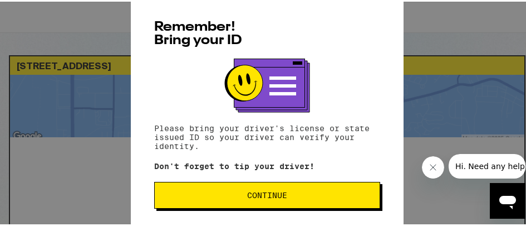
click at [291, 159] on div "Remember! Bring your ID Please bring your driver's license or state issued ID s…" at bounding box center [267, 113] width 273 height 234
click at [291, 184] on button "Continue" at bounding box center [267, 193] width 226 height 27
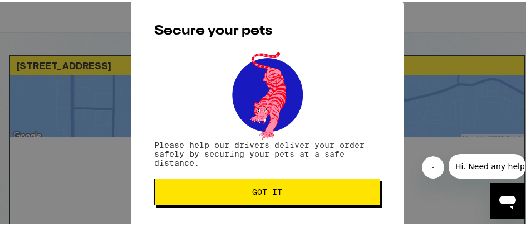
click at [295, 190] on span "Got it" at bounding box center [267, 190] width 207 height 8
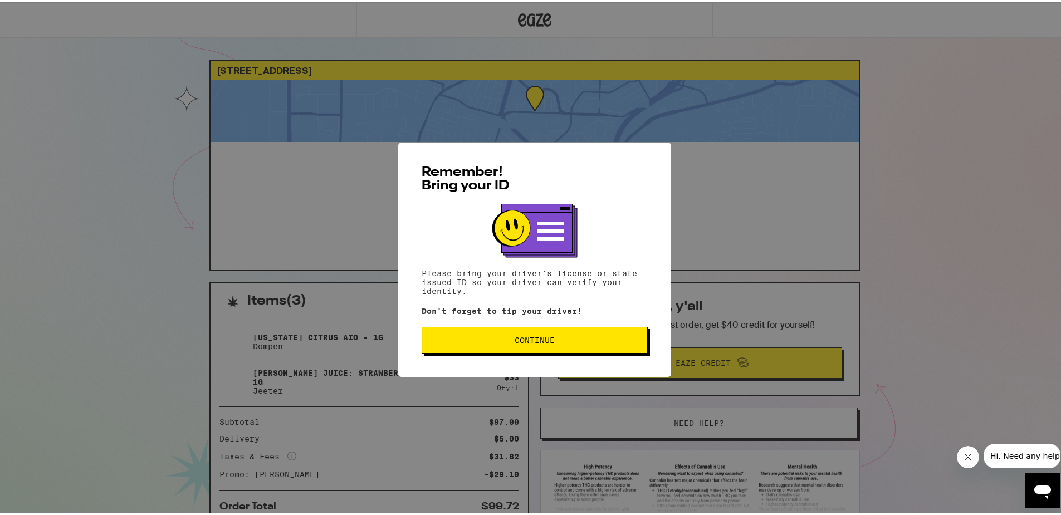
click at [536, 340] on span "Continue" at bounding box center [535, 338] width 40 height 8
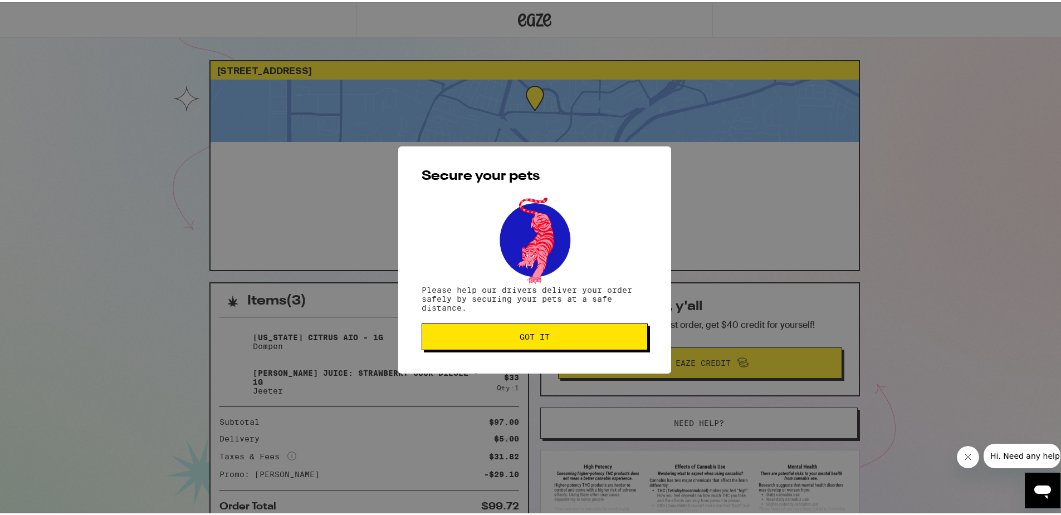
click at [533, 340] on button "Got it" at bounding box center [535, 334] width 226 height 27
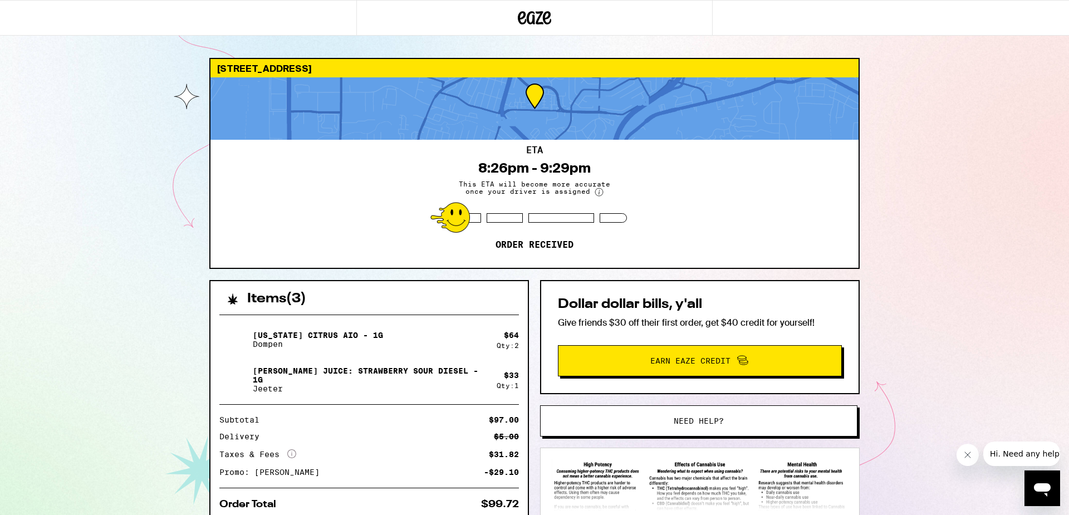
click at [1061, 286] on div "108 Carmel St San Pablo 94806 ETA 8:26pm - 9:29pm This ETA will become more acc…" at bounding box center [534, 303] width 1069 height 607
drag, startPoint x: 435, startPoint y: 230, endPoint x: 404, endPoint y: 214, distance: 34.9
click at [424, 223] on div "ETA 8:26pm - 9:29pm This ETA will become more accurate once your driver is assi…" at bounding box center [535, 204] width 648 height 128
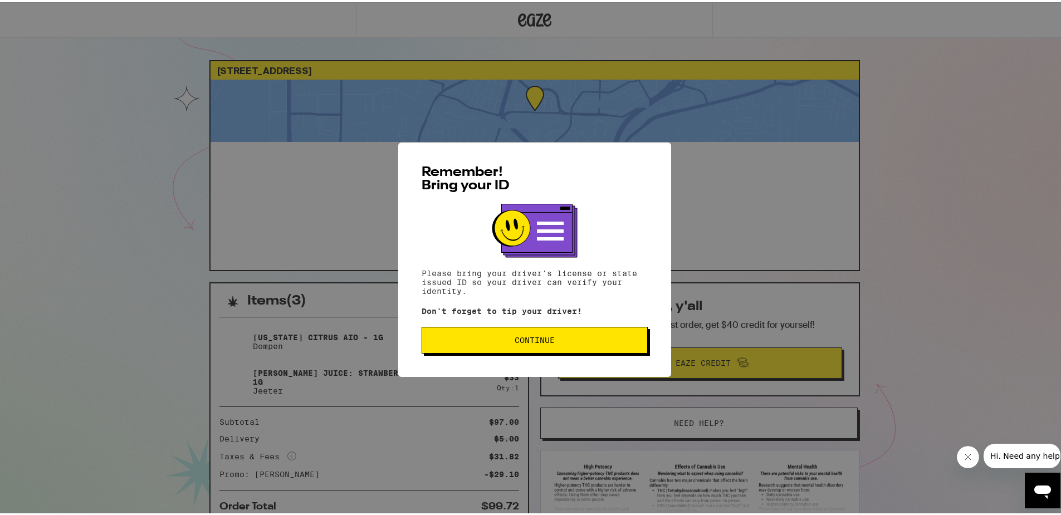
click at [430, 351] on div "Remember! Bring your ID Please bring your driver's license or state issued ID s…" at bounding box center [534, 257] width 273 height 234
click at [436, 349] on button "Continue" at bounding box center [535, 338] width 226 height 27
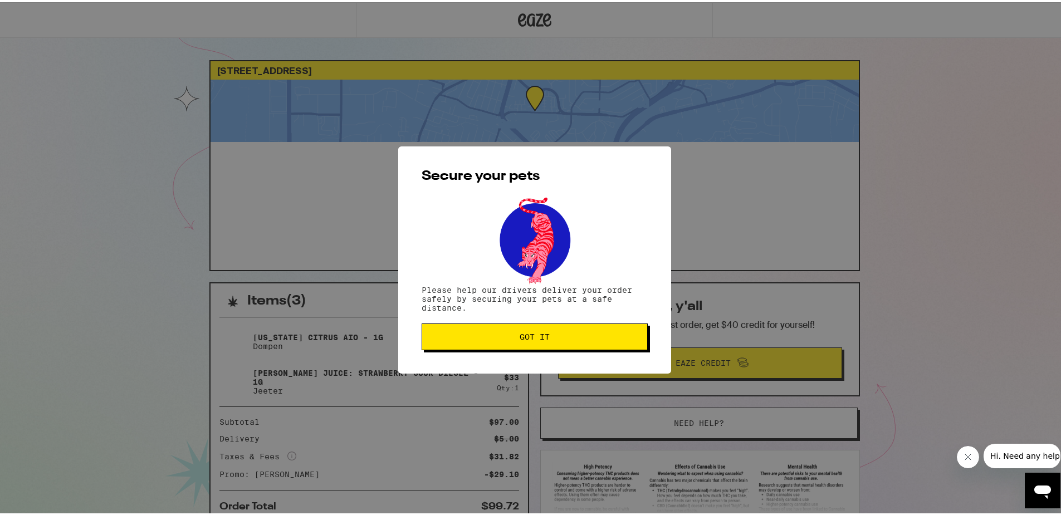
click at [438, 343] on button "Got it" at bounding box center [535, 334] width 226 height 27
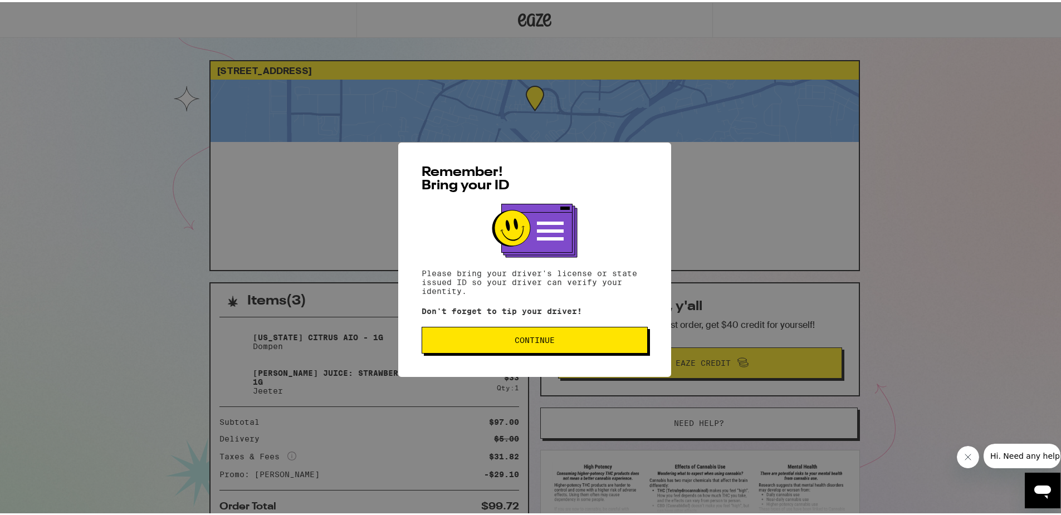
click at [510, 355] on div "Remember! Bring your ID Please bring your driver's license or state issued ID s…" at bounding box center [534, 257] width 273 height 234
click at [506, 339] on span "Continue" at bounding box center [534, 338] width 207 height 8
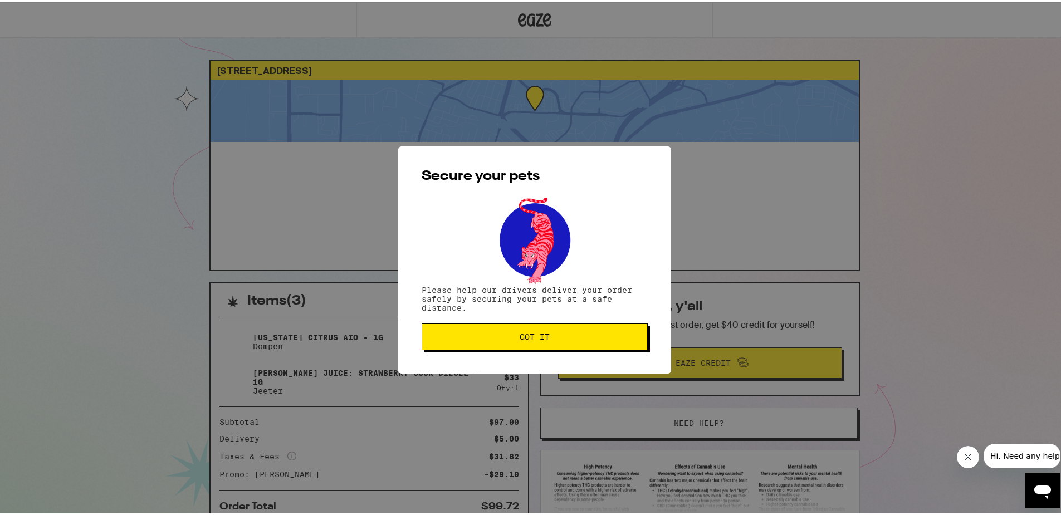
click at [506, 339] on button "Got it" at bounding box center [535, 334] width 226 height 27
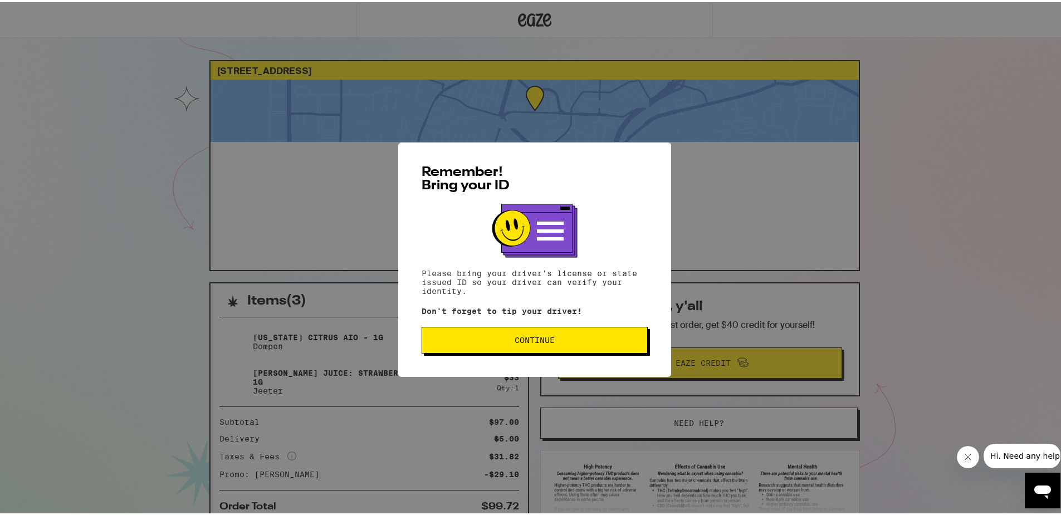
click at [458, 321] on div "Remember! Bring your ID Please bring your driver's license or state issued ID s…" at bounding box center [534, 257] width 273 height 234
click at [443, 331] on button "Continue" at bounding box center [535, 338] width 226 height 27
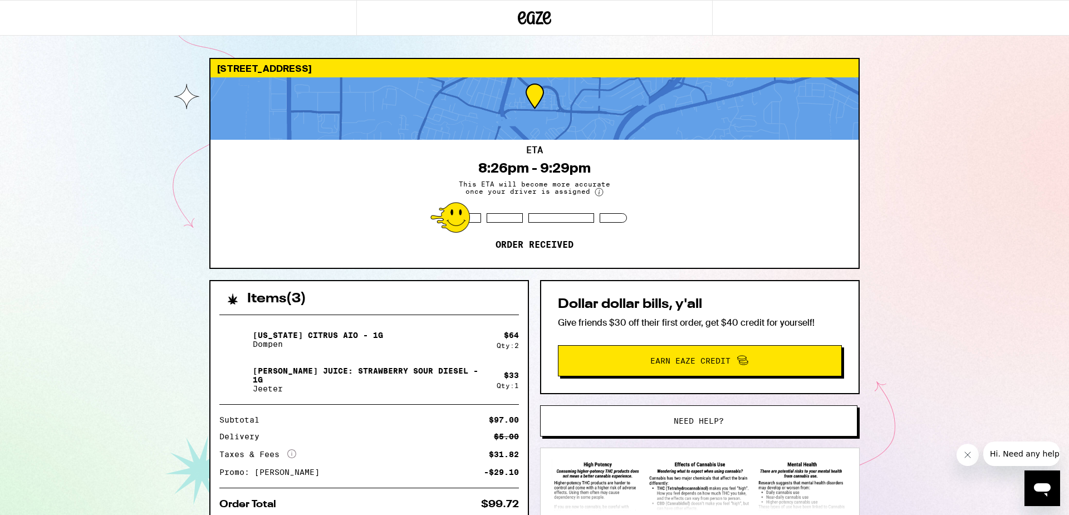
drag, startPoint x: 222, startPoint y: 202, endPoint x: 233, endPoint y: 202, distance: 10.6
click at [227, 202] on div "ETA 8:26pm - 9:29pm This ETA will become more accurate once your driver is assi…" at bounding box center [535, 204] width 648 height 128
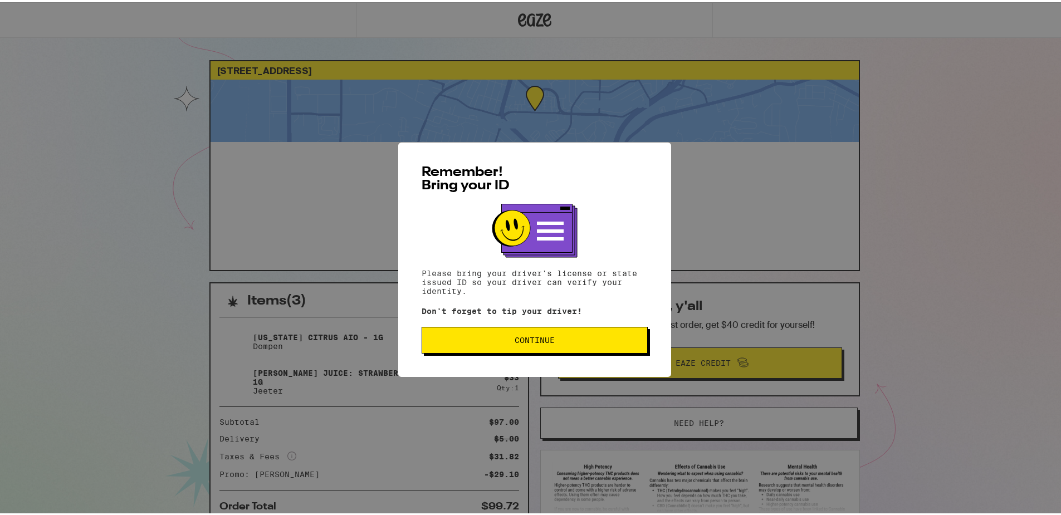
click at [583, 331] on button "Continue" at bounding box center [535, 338] width 226 height 27
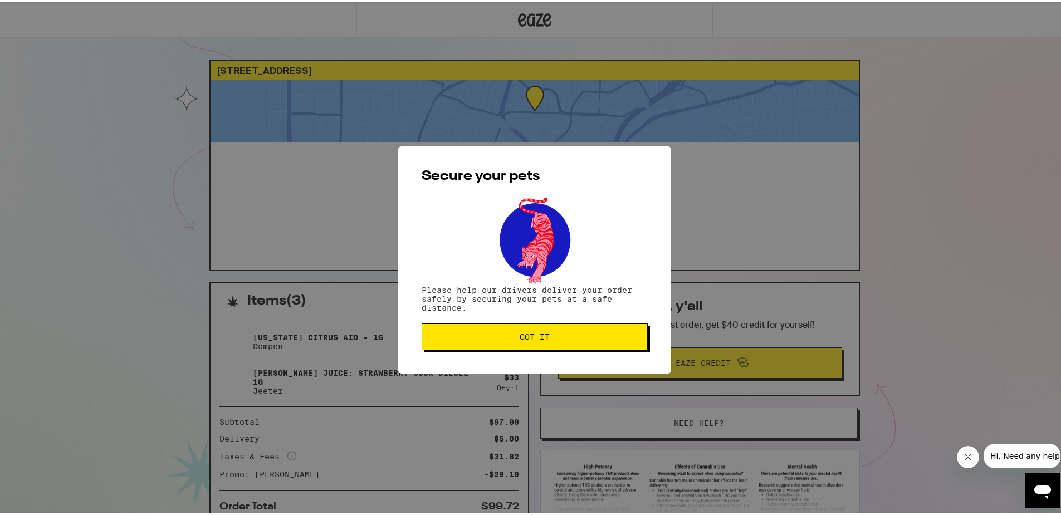
click at [583, 331] on span "Got it" at bounding box center [534, 335] width 207 height 8
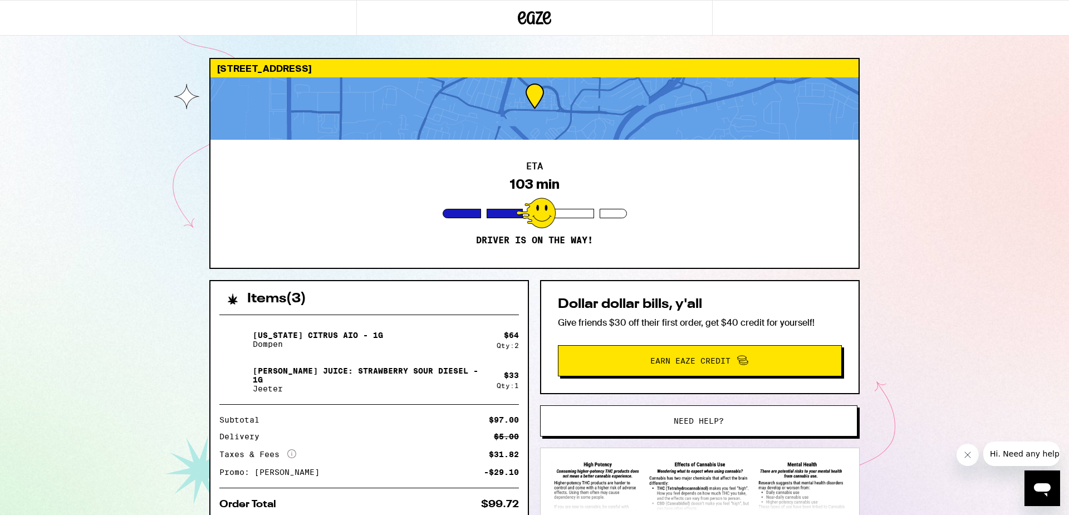
click at [697, 222] on div "ETA 103 min Driver is on the way!" at bounding box center [535, 204] width 648 height 128
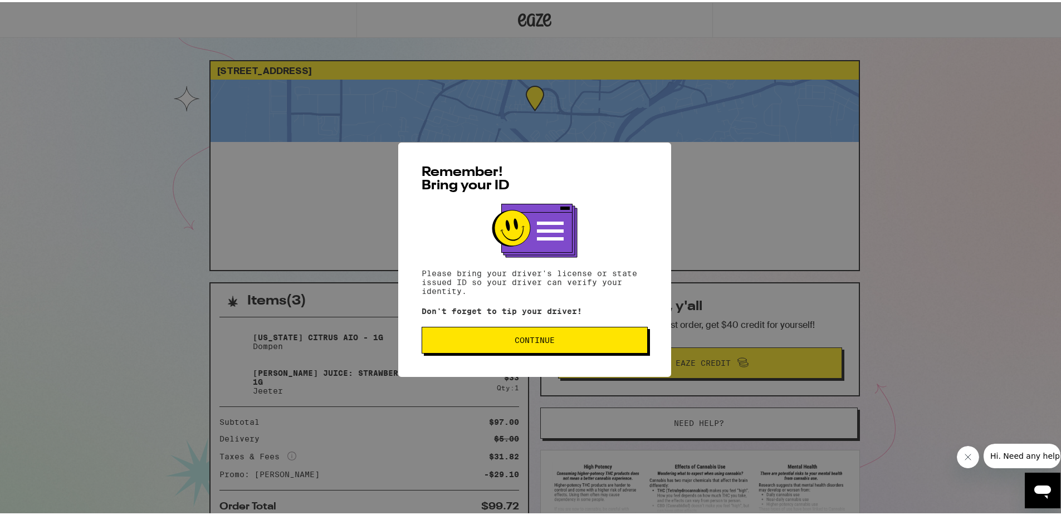
click at [440, 335] on span "Continue" at bounding box center [534, 338] width 207 height 8
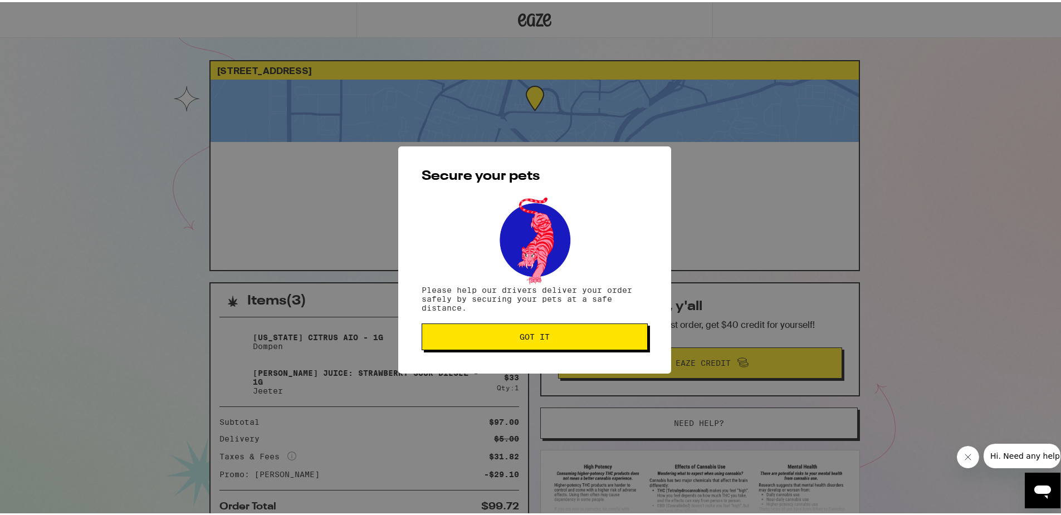
click at [440, 335] on span "Got it" at bounding box center [534, 335] width 207 height 8
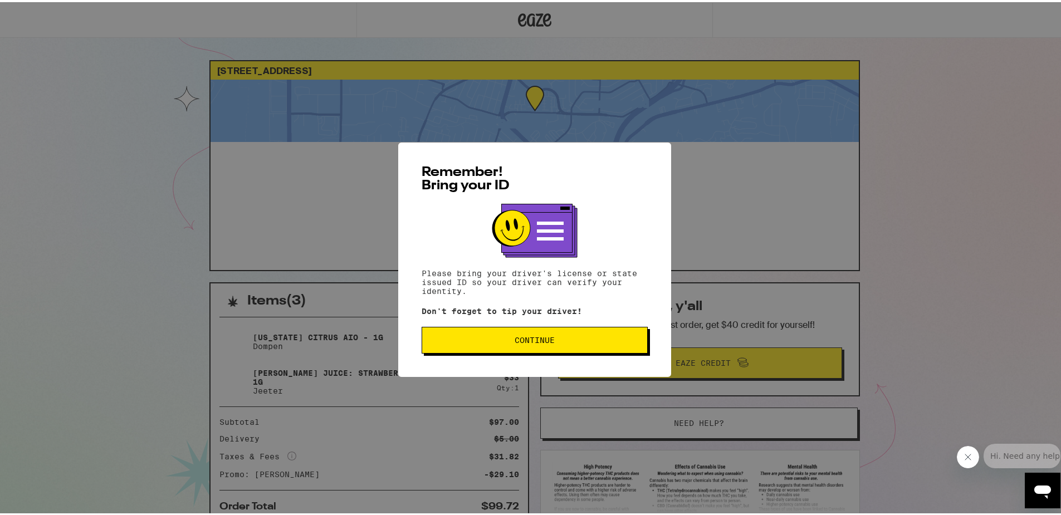
drag, startPoint x: 505, startPoint y: 370, endPoint x: 503, endPoint y: 356, distance: 14.7
click at [505, 370] on div "Remember! Bring your ID Please bring your driver's license or state issued ID s…" at bounding box center [534, 257] width 273 height 234
click at [503, 353] on div "Remember! Bring your ID Please bring your driver's license or state issued ID s…" at bounding box center [534, 257] width 273 height 234
drag, startPoint x: 503, startPoint y: 353, endPoint x: 503, endPoint y: 345, distance: 7.8
click at [503, 351] on div "Remember! Bring your ID Please bring your driver's license or state issued ID s…" at bounding box center [534, 257] width 273 height 234
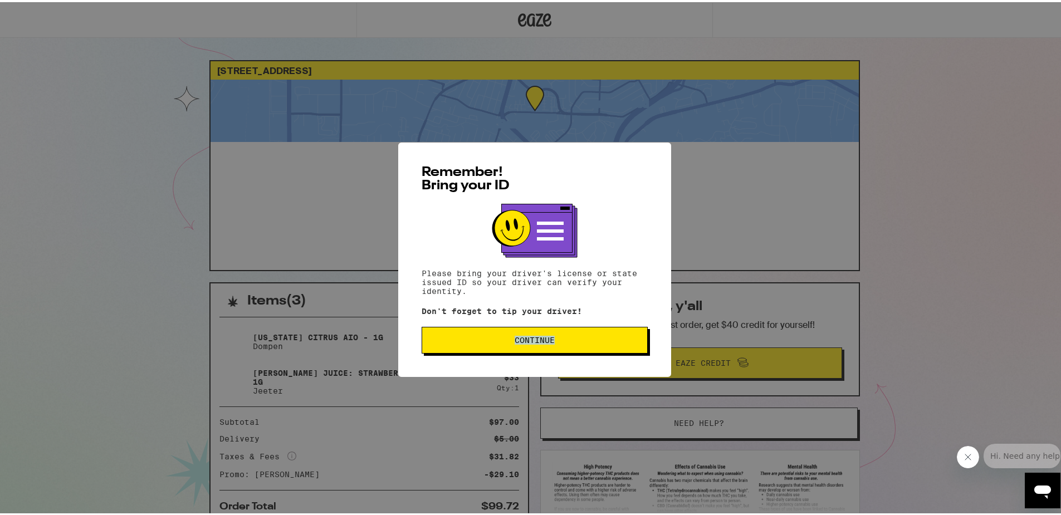
click at [503, 345] on button "Continue" at bounding box center [535, 338] width 226 height 27
click at [556, 350] on button "Continue" at bounding box center [535, 338] width 226 height 27
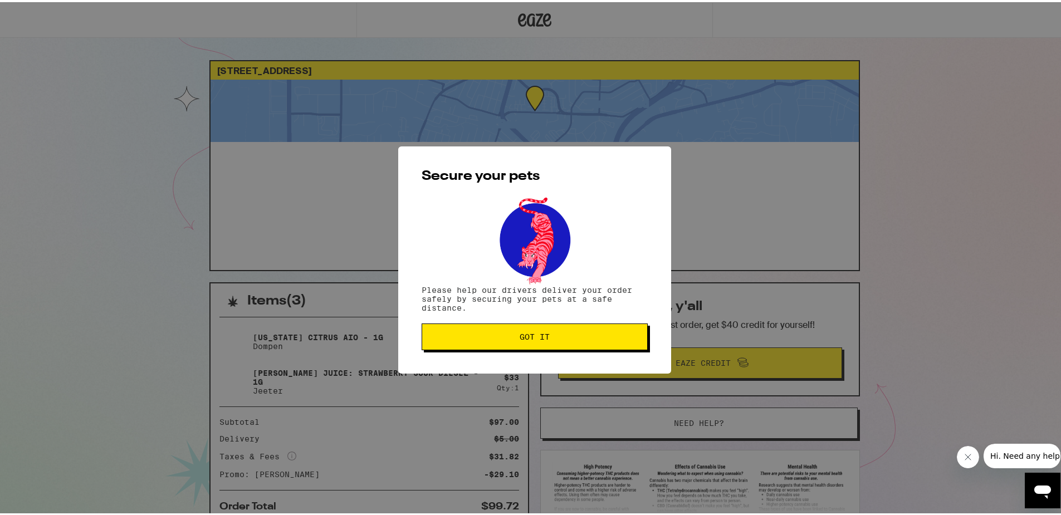
click at [538, 339] on span "Got it" at bounding box center [535, 335] width 30 height 8
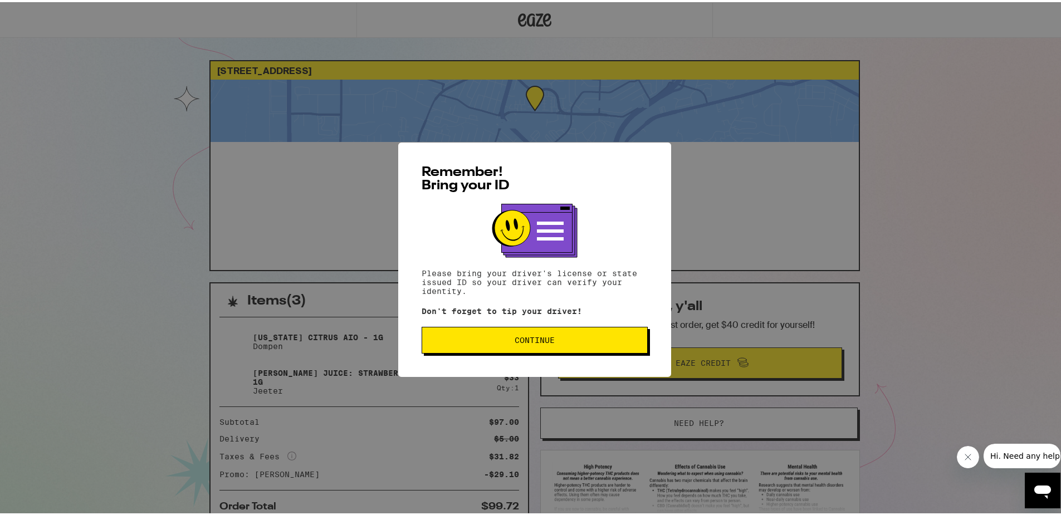
click at [495, 339] on span "Continue" at bounding box center [534, 338] width 207 height 8
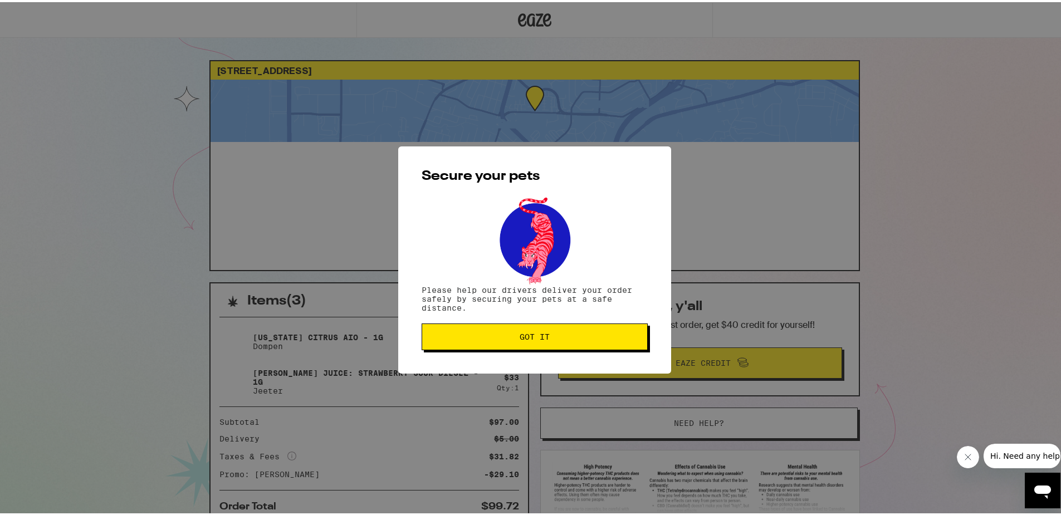
click at [495, 339] on button "Got it" at bounding box center [535, 334] width 226 height 27
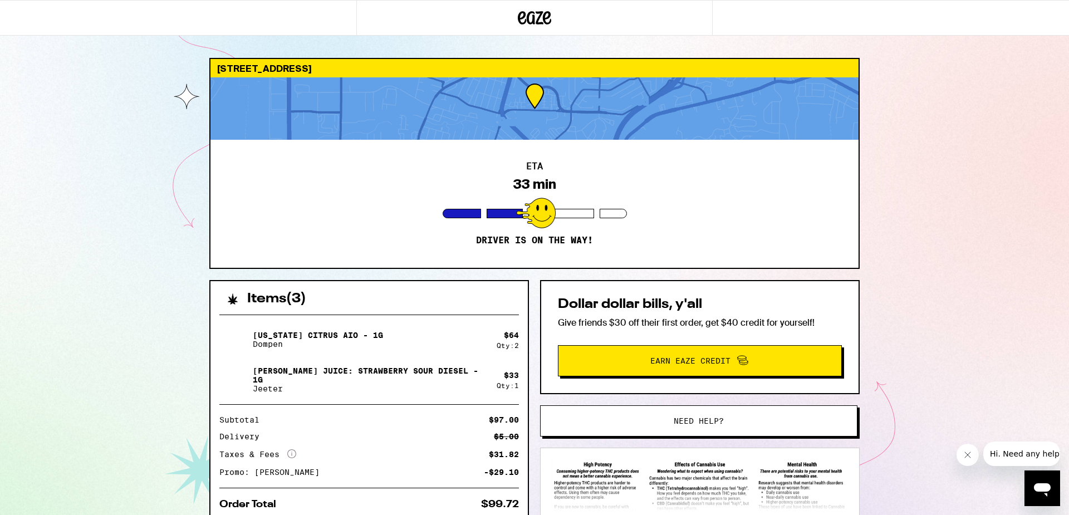
drag, startPoint x: 89, startPoint y: 147, endPoint x: 85, endPoint y: 157, distance: 10.6
drag, startPoint x: 85, startPoint y: 157, endPoint x: 54, endPoint y: 181, distance: 39.3
click at [54, 181] on div "108 Carmel St San Pablo 94806 ETA 33 min Driver is on the way! Items ( 3 ) Cali…" at bounding box center [534, 303] width 1069 height 607
drag, startPoint x: 287, startPoint y: 210, endPoint x: 234, endPoint y: 247, distance: 64.7
click at [234, 247] on div "ETA 33 min Driver is on the way!" at bounding box center [535, 204] width 648 height 128
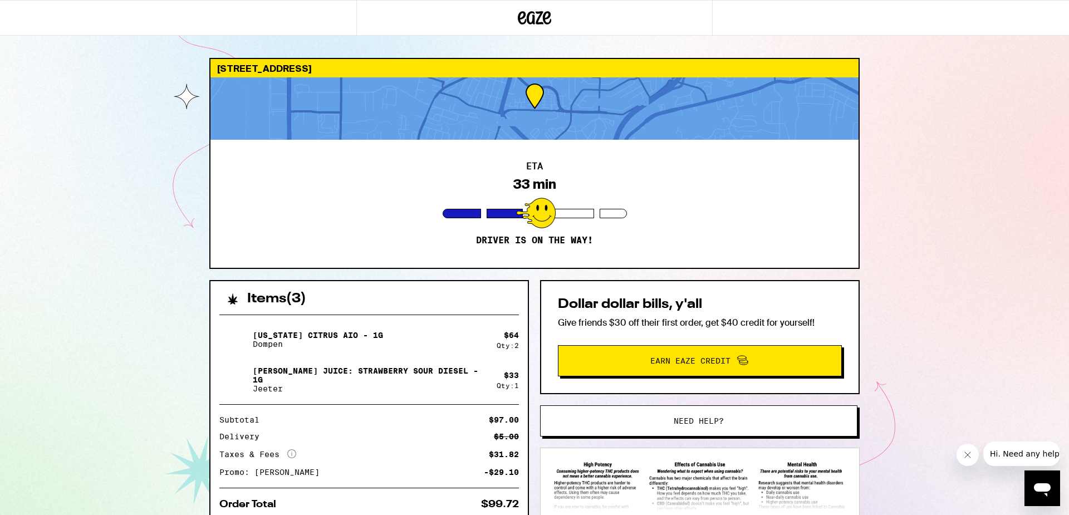
drag, startPoint x: 117, startPoint y: 155, endPoint x: 90, endPoint y: 187, distance: 41.5
click at [90, 187] on div "108 Carmel St San Pablo 94806 ETA 33 min Driver is on the way! Items ( 3 ) Cali…" at bounding box center [534, 303] width 1069 height 607
drag, startPoint x: 351, startPoint y: 175, endPoint x: 261, endPoint y: 177, distance: 89.7
click at [261, 177] on div "ETA 33 min Driver is on the way!" at bounding box center [535, 204] width 648 height 128
drag, startPoint x: 242, startPoint y: 188, endPoint x: 233, endPoint y: 182, distance: 11.3
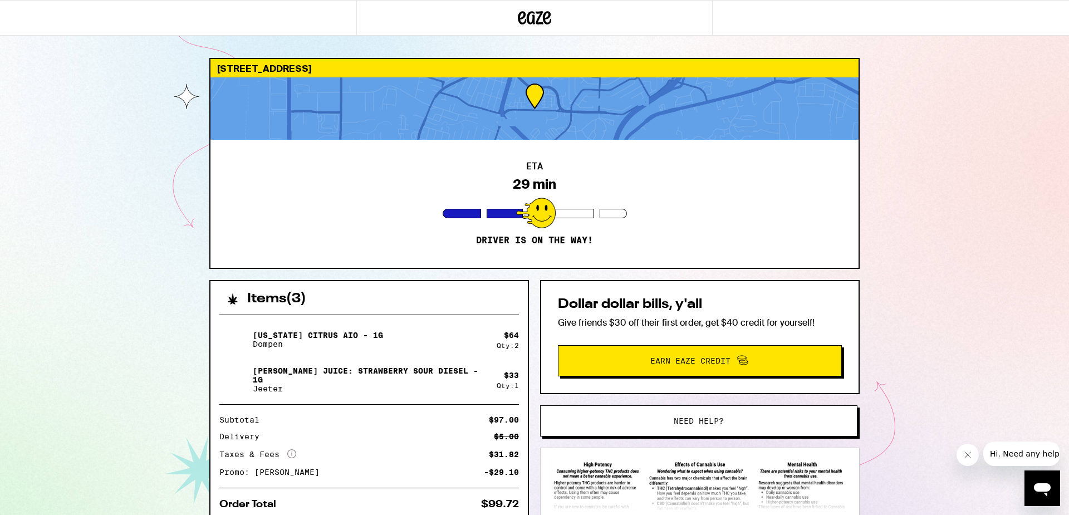
click at [242, 188] on div "ETA 29 min Driver is on the way!" at bounding box center [535, 204] width 648 height 128
click at [215, 174] on div "ETA 29 min Driver is on the way!" at bounding box center [535, 204] width 648 height 128
click at [215, 173] on div "ETA 29 min Driver is on the way!" at bounding box center [535, 204] width 648 height 128
drag, startPoint x: 178, startPoint y: 117, endPoint x: 182, endPoint y: 126, distance: 10.0
click at [189, 149] on div "108 Carmel St San Pablo 94806 ETA 29 min Driver is on the way! Items ( 3 ) Cali…" at bounding box center [534, 303] width 1069 height 607
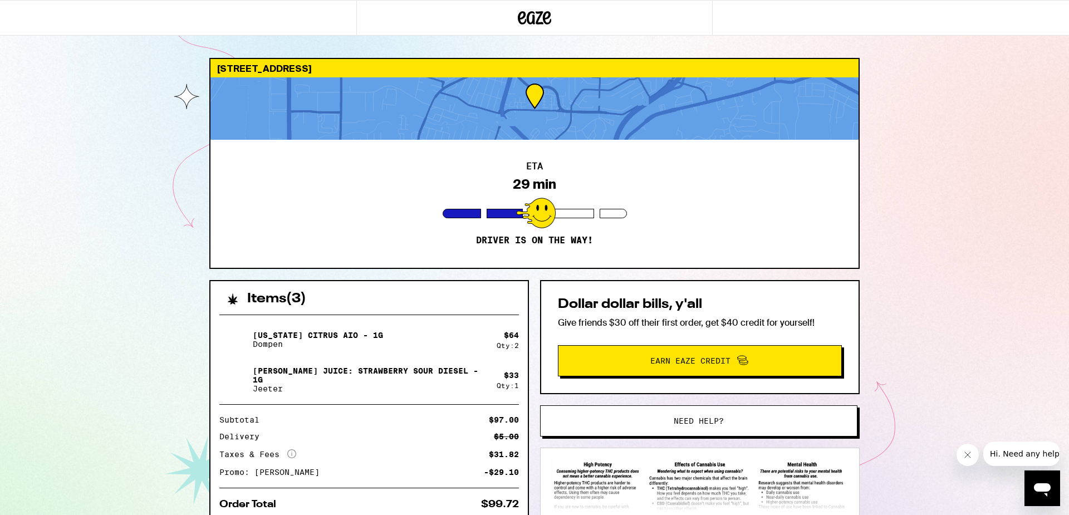
drag, startPoint x: 967, startPoint y: 139, endPoint x: 906, endPoint y: 135, distance: 60.8
click at [948, 138] on div "108 Carmel St San Pablo 94806 ETA 29 min Driver is on the way! Items ( 3 ) Cali…" at bounding box center [534, 303] width 1069 height 607
drag, startPoint x: 75, startPoint y: 202, endPoint x: 130, endPoint y: 142, distance: 81.2
click at [82, 187] on div "108 Carmel St San Pablo 94806 ETA 29 min Driver is on the way! Items ( 3 ) Cali…" at bounding box center [534, 303] width 1069 height 607
drag, startPoint x: 85, startPoint y: 219, endPoint x: 75, endPoint y: 226, distance: 11.6
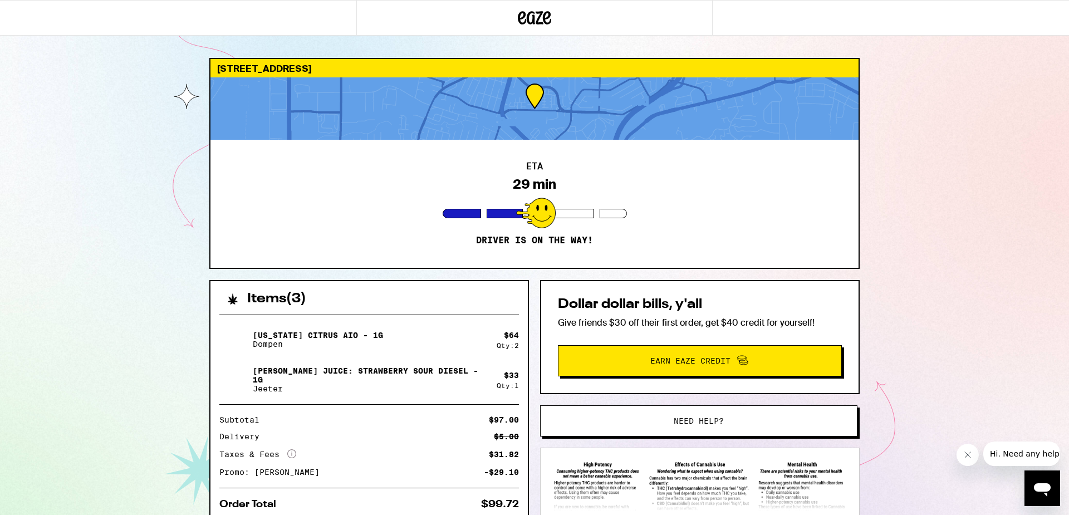
click at [77, 225] on div "108 Carmel St San Pablo 94806 ETA 29 min Driver is on the way! Items ( 3 ) Cali…" at bounding box center [534, 303] width 1069 height 607
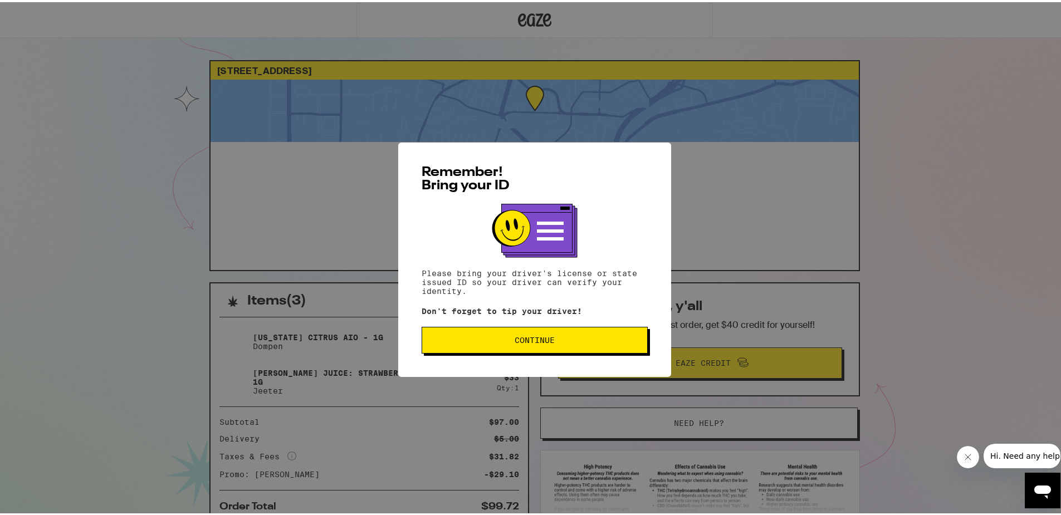
drag, startPoint x: 570, startPoint y: 351, endPoint x: 568, endPoint y: 340, distance: 11.9
click at [570, 350] on div "Remember! Bring your ID Please bring your driver's license or state issued ID s…" at bounding box center [534, 257] width 273 height 234
click at [567, 336] on span "Continue" at bounding box center [534, 338] width 207 height 8
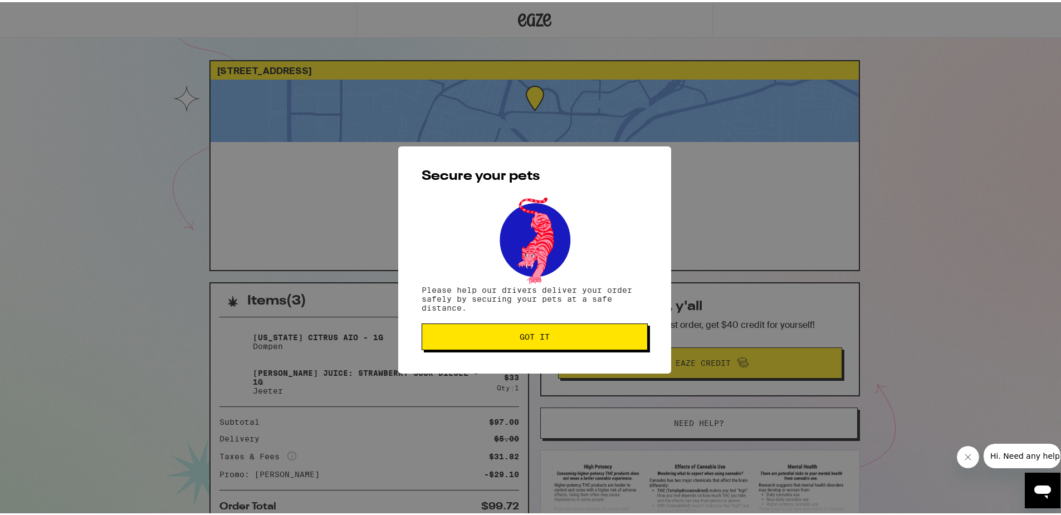
click at [547, 331] on span "Got it" at bounding box center [534, 335] width 207 height 8
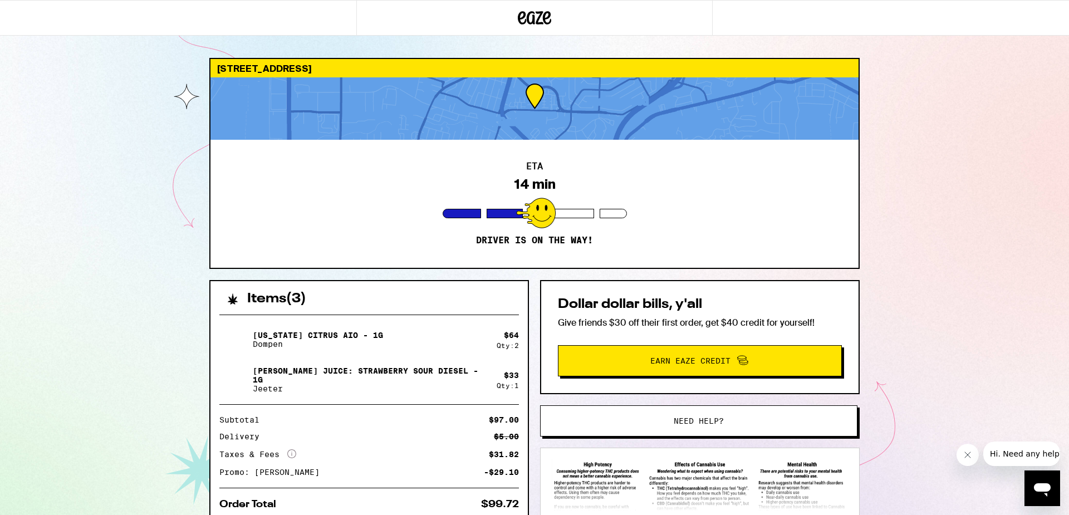
click at [931, 312] on div "[STREET_ADDRESS] 14 min Driver is on the way! Items ( 3 ) [US_STATE] Citrus AIO…" at bounding box center [534, 303] width 1069 height 607
click at [1019, 480] on div "[STREET_ADDRESS] 14 min Driver is on the way! Items ( 3 ) [US_STATE] Citrus AIO…" at bounding box center [534, 303] width 1069 height 607
click at [1013, 482] on div "[STREET_ADDRESS] 14 min Driver is on the way! Items ( 3 ) [US_STATE] Citrus AIO…" at bounding box center [534, 303] width 1069 height 607
click at [957, 345] on div "[STREET_ADDRESS] 14 min Driver is on the way! Items ( 3 ) [US_STATE] Citrus AIO…" at bounding box center [534, 303] width 1069 height 607
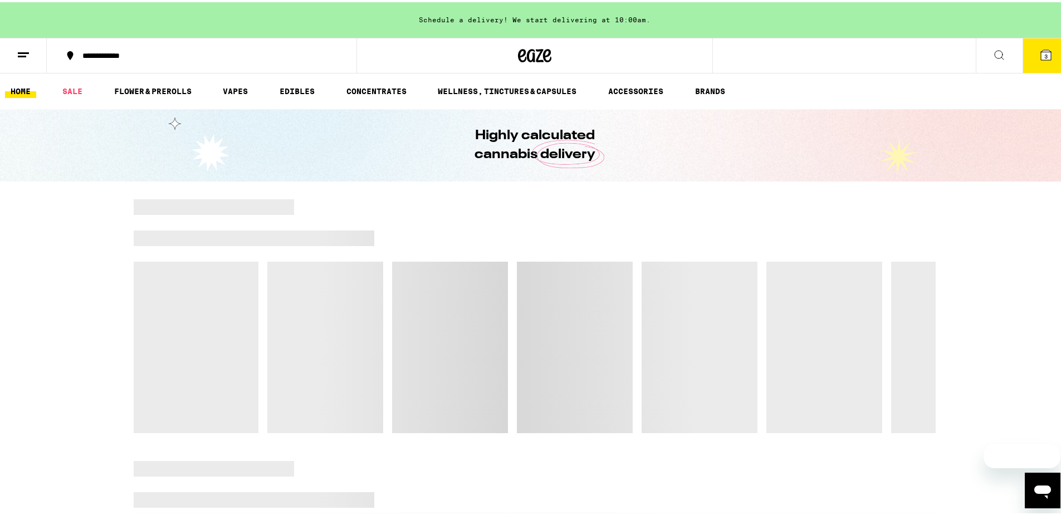
click at [1029, 50] on button "3" at bounding box center [1045, 53] width 47 height 35
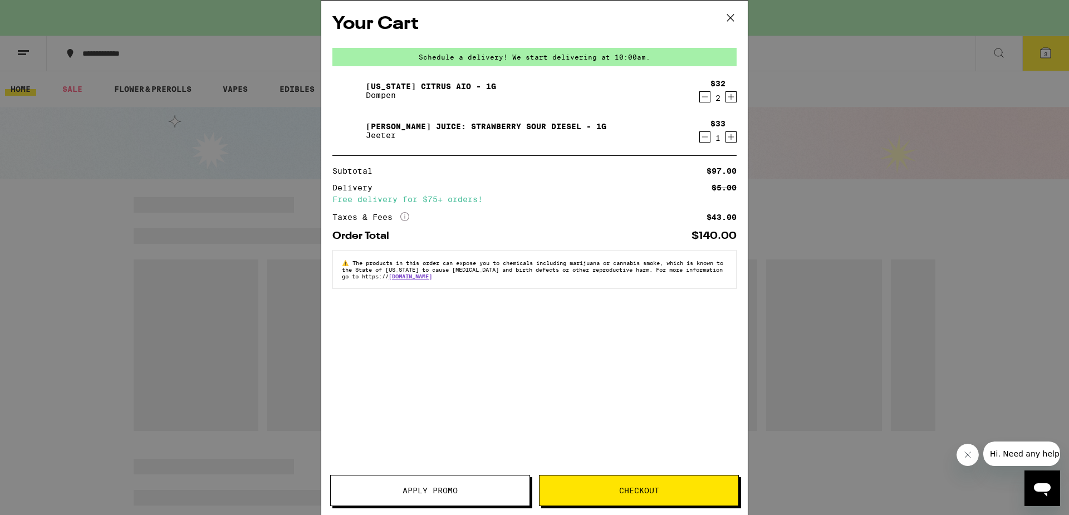
click at [343, 87] on img at bounding box center [347, 90] width 31 height 31
click at [448, 91] on p "Dompen" at bounding box center [431, 95] width 130 height 9
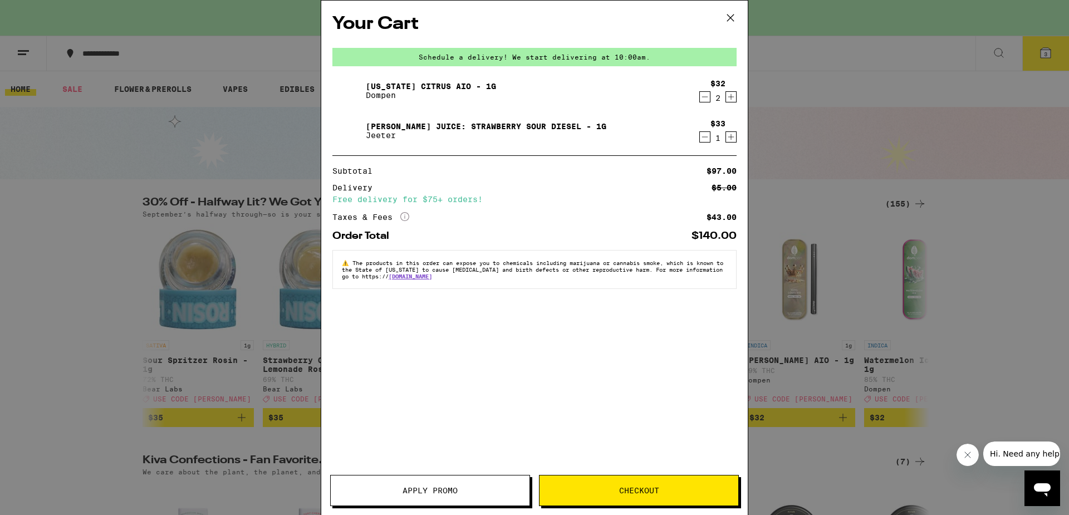
click at [448, 90] on link "[US_STATE] Citrus AIO - 1g" at bounding box center [431, 86] width 130 height 9
